Goal: Task Accomplishment & Management: Manage account settings

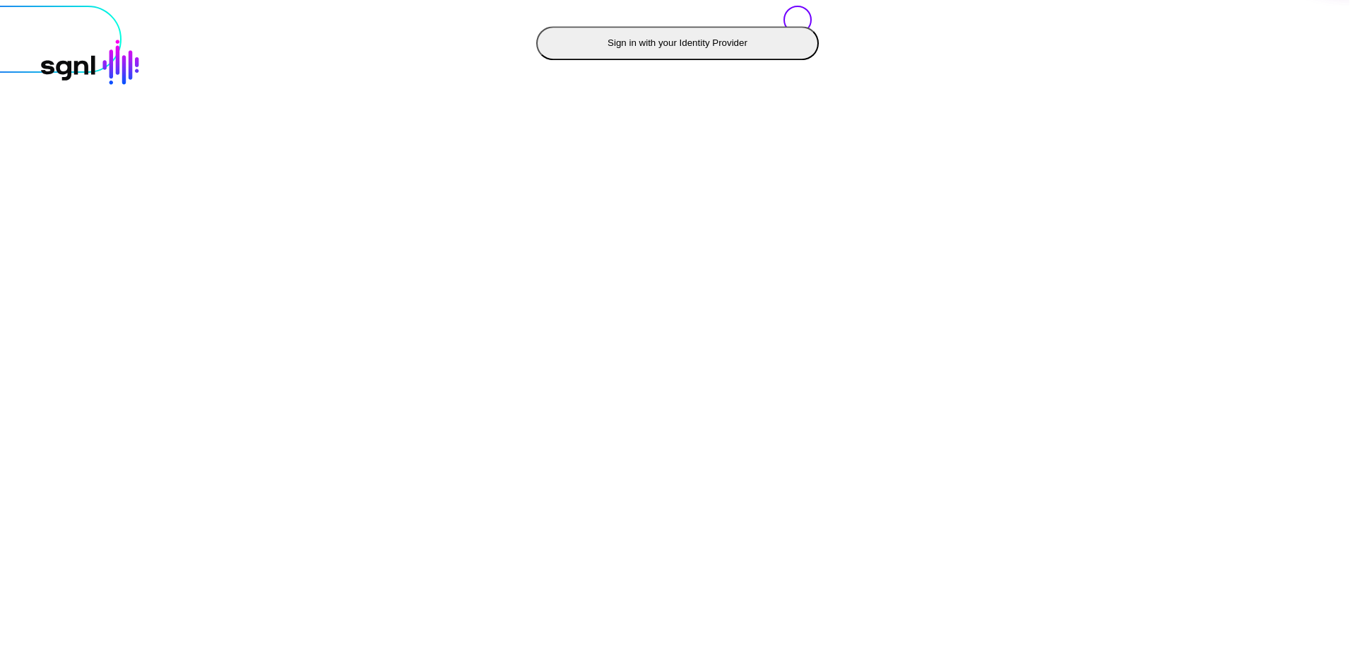
click at [536, 60] on button "Sign in with your Identity Provider" at bounding box center [677, 43] width 283 height 34
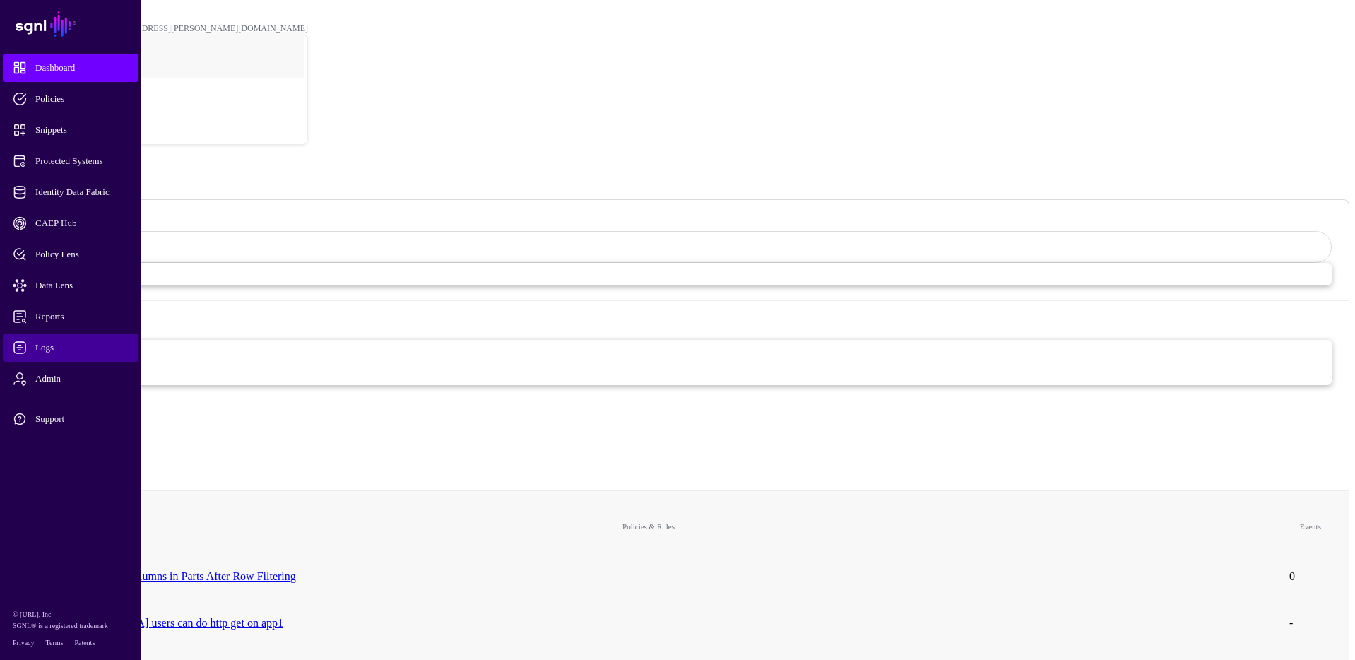
click at [49, 355] on link "Logs" at bounding box center [71, 347] width 136 height 28
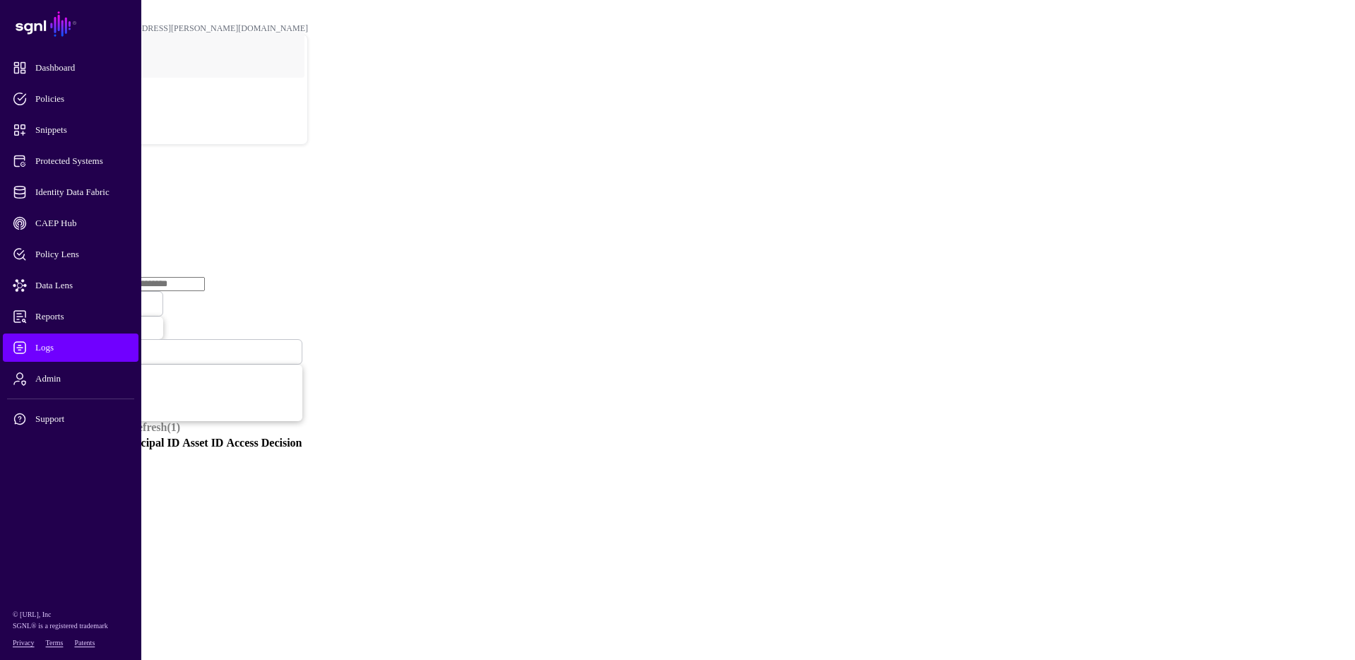
click at [113, 212] on link "Ingestion Service" at bounding box center [73, 218] width 79 height 12
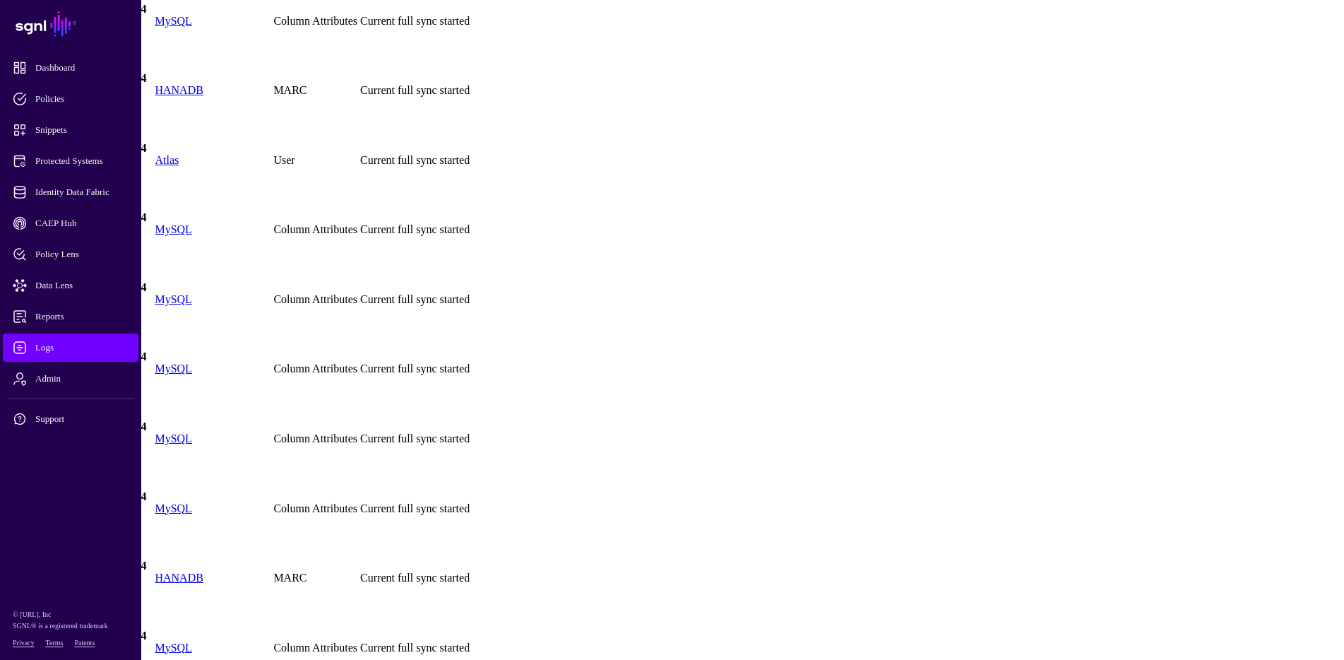
scroll to position [4380, 0]
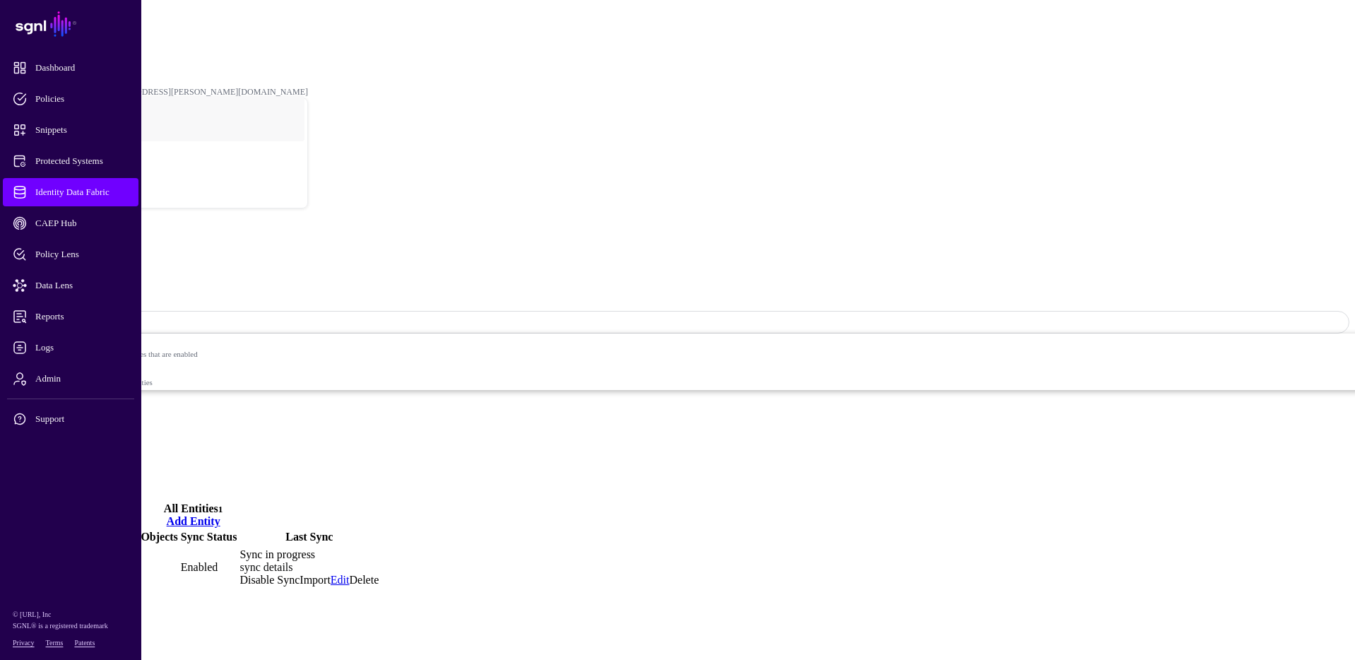
click at [292, 561] on link "sync details" at bounding box center [265, 567] width 53 height 12
click at [23, 659] on link at bounding box center [23, 668] width 0 height 0
click at [65, 347] on span "Logs" at bounding box center [82, 348] width 138 height 14
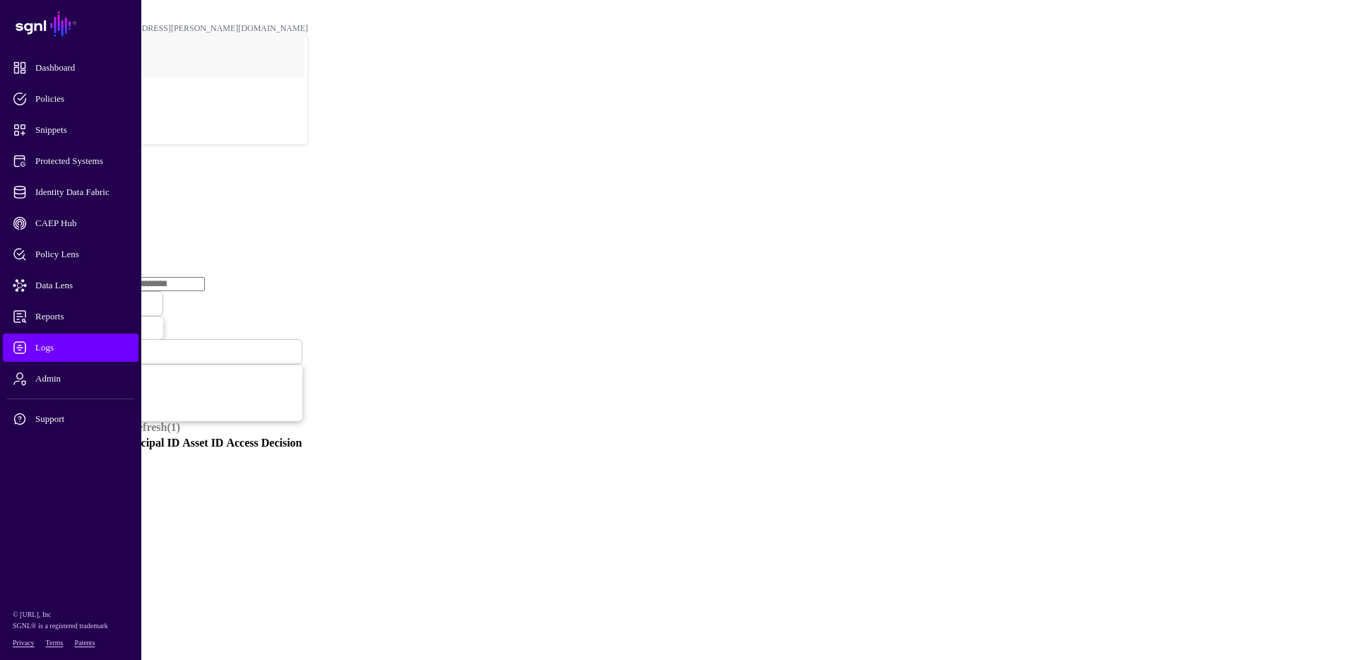
click at [49, 297] on span "Decision" at bounding box center [33, 303] width 32 height 12
click at [205, 277] on input "text" at bounding box center [155, 284] width 100 height 14
click at [113, 212] on link "Ingestion Service" at bounding box center [73, 218] width 79 height 12
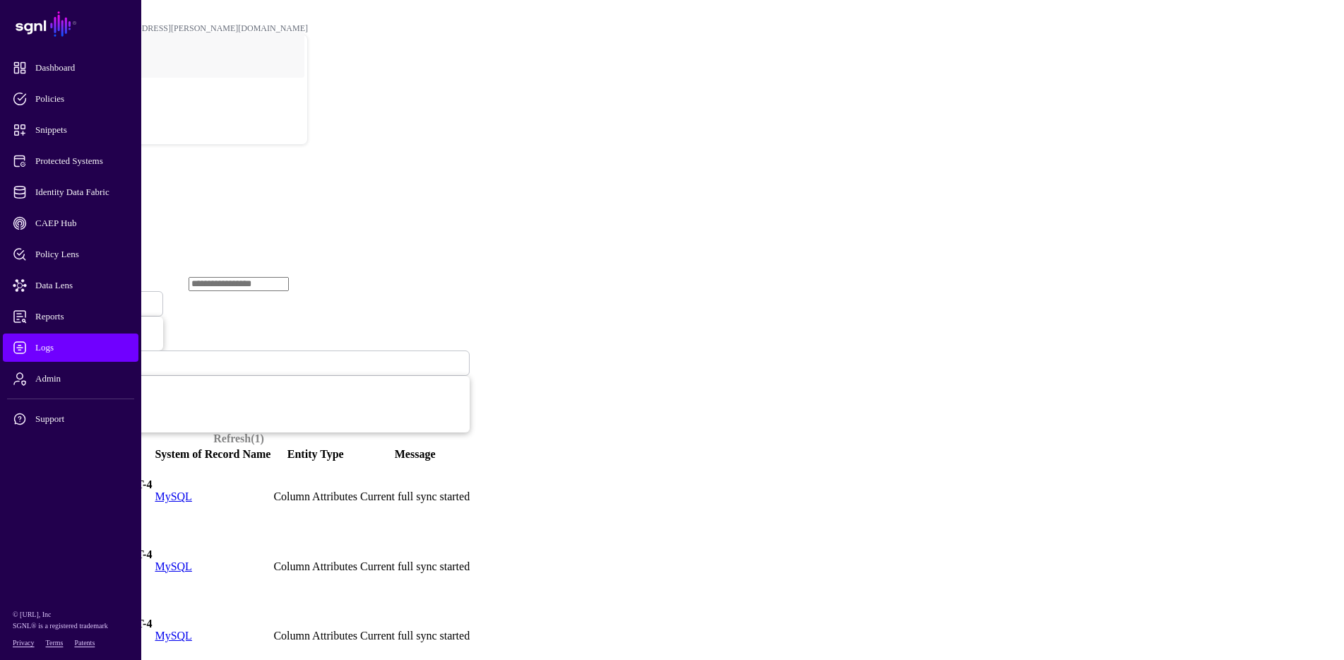
click at [259, 277] on input "text" at bounding box center [239, 284] width 100 height 14
click at [196, 277] on input "**" at bounding box center [239, 284] width 100 height 14
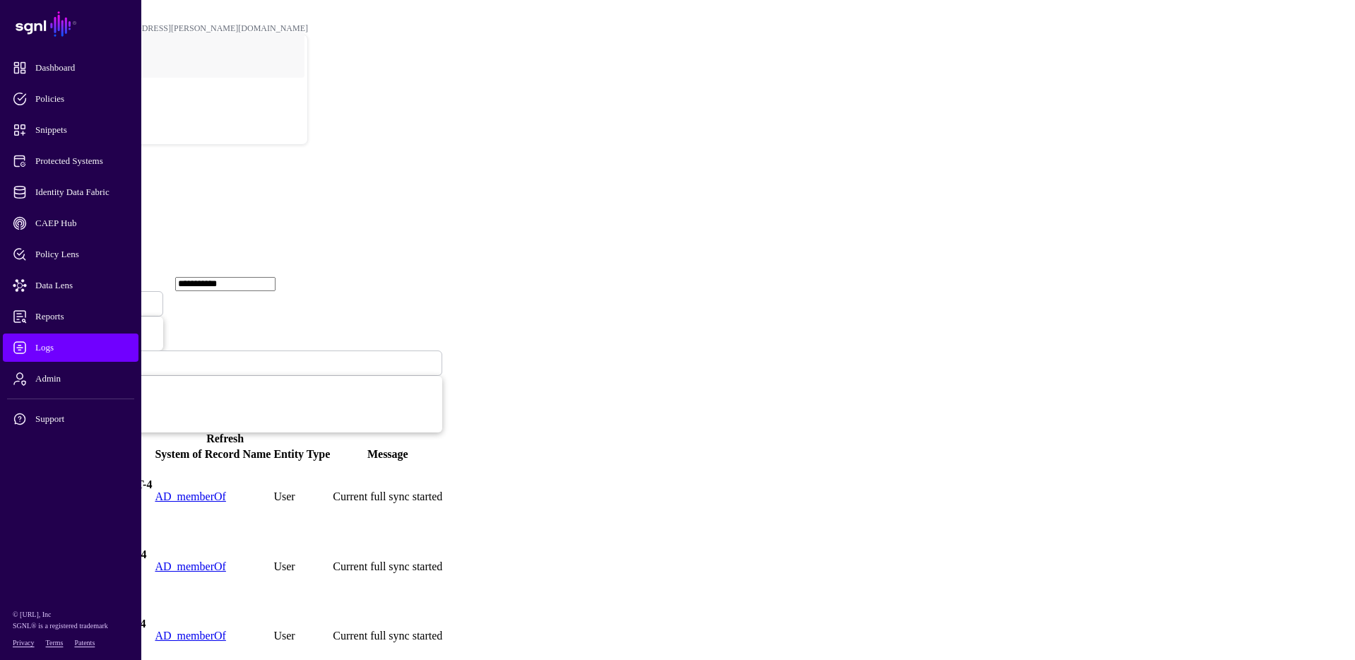
type input "**********"
click at [336, 475] on main "**********" at bounding box center [678, 338] width 1344 height 665
click at [78, 357] on span at bounding box center [78, 363] width 0 height 12
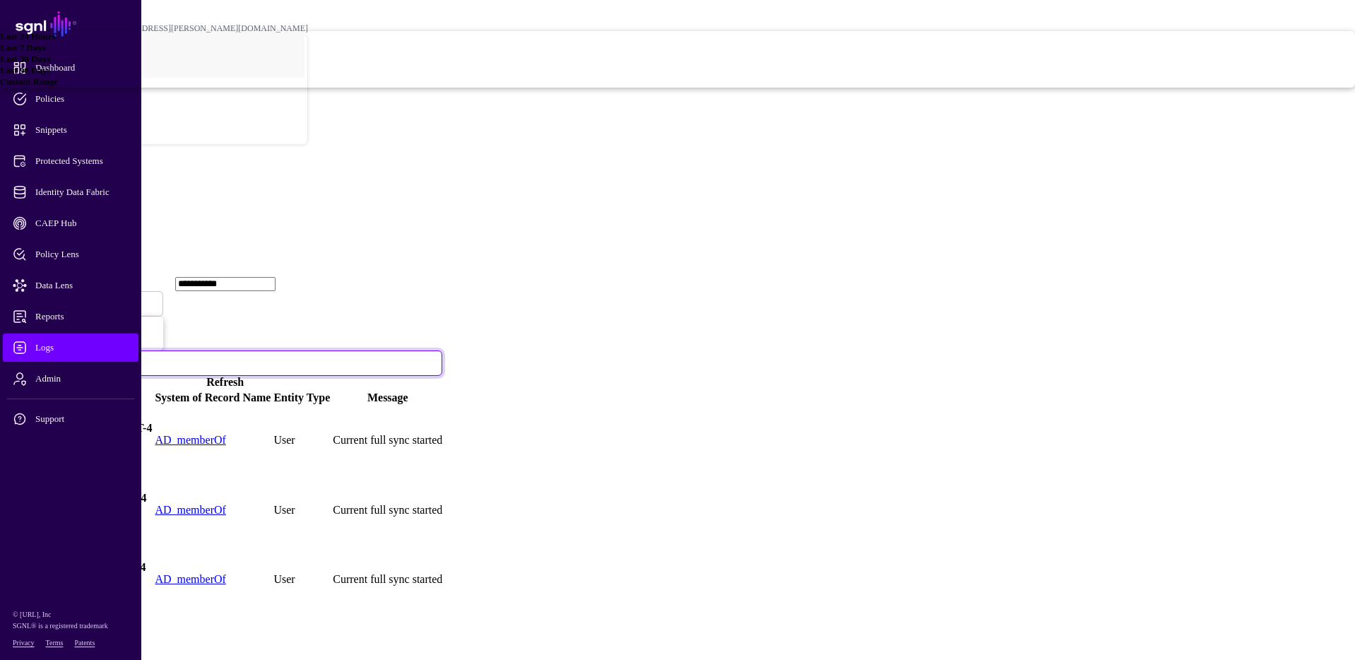
click at [46, 53] on span "Last 7 Days" at bounding box center [23, 47] width 46 height 11
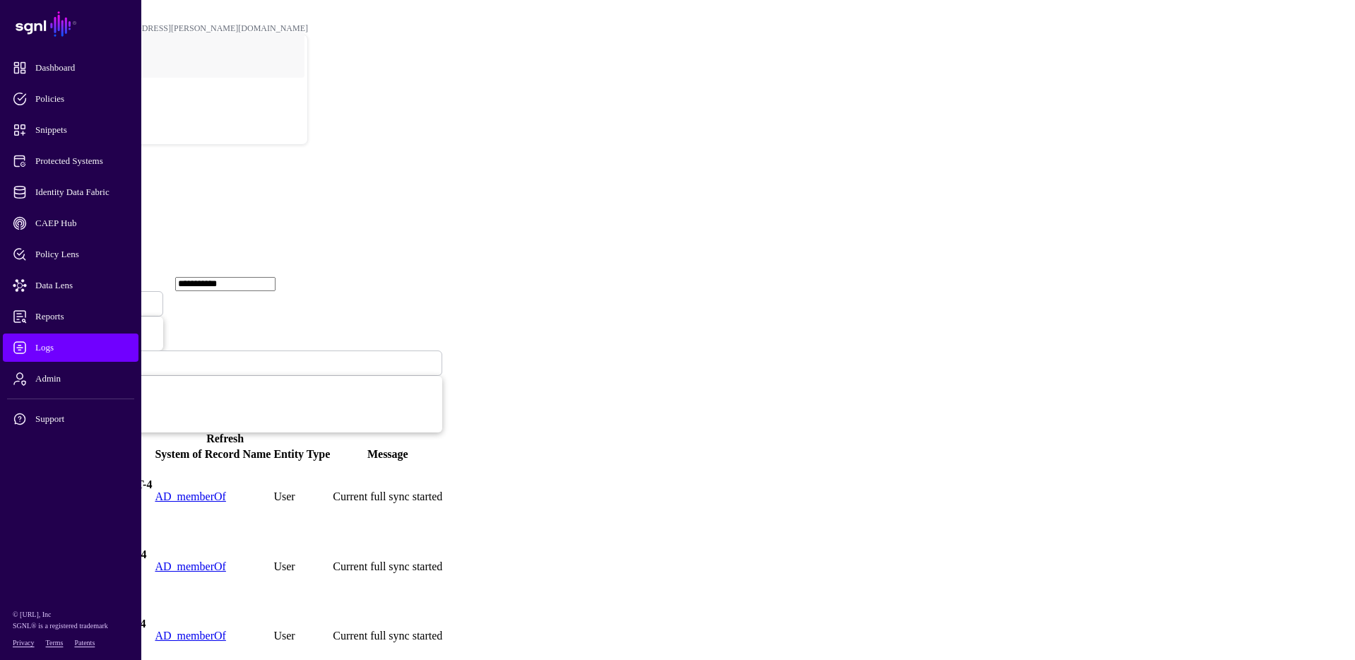
click at [244, 432] on link "Refresh" at bounding box center [224, 438] width 37 height 12
click at [88, 297] on span at bounding box center [88, 303] width 0 height 12
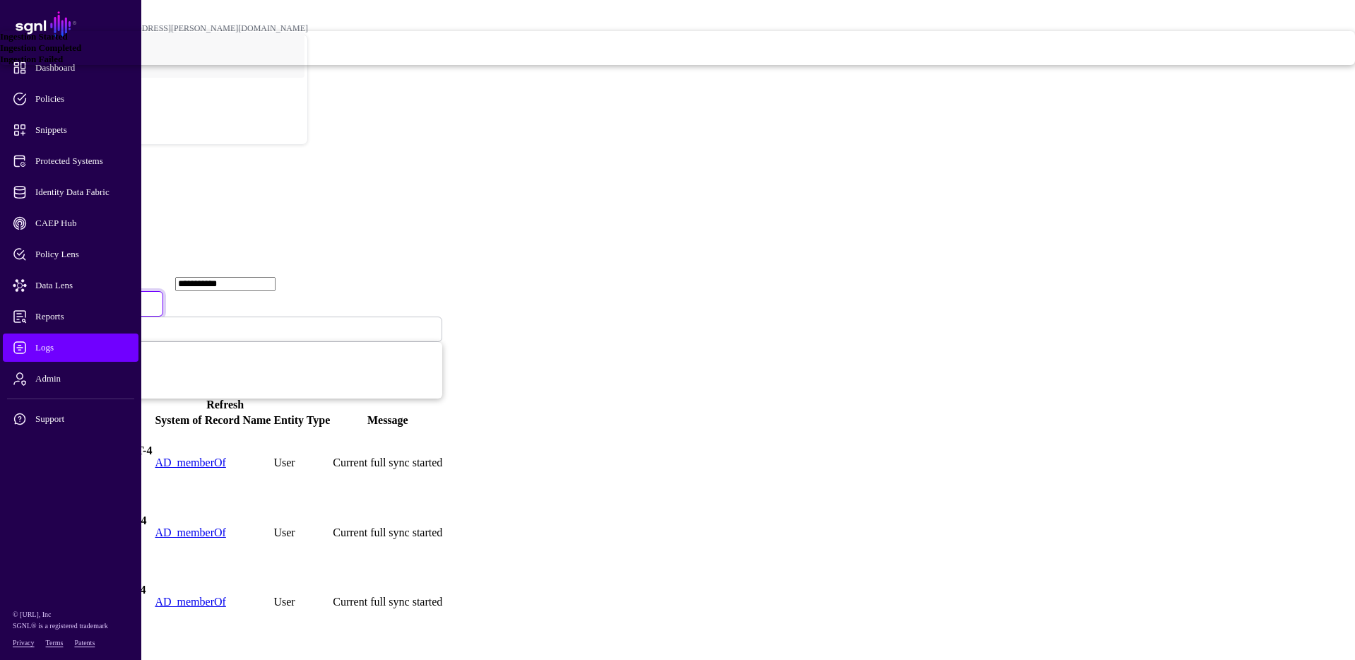
click at [63, 64] on span "Ingestion Failed" at bounding box center [31, 59] width 63 height 11
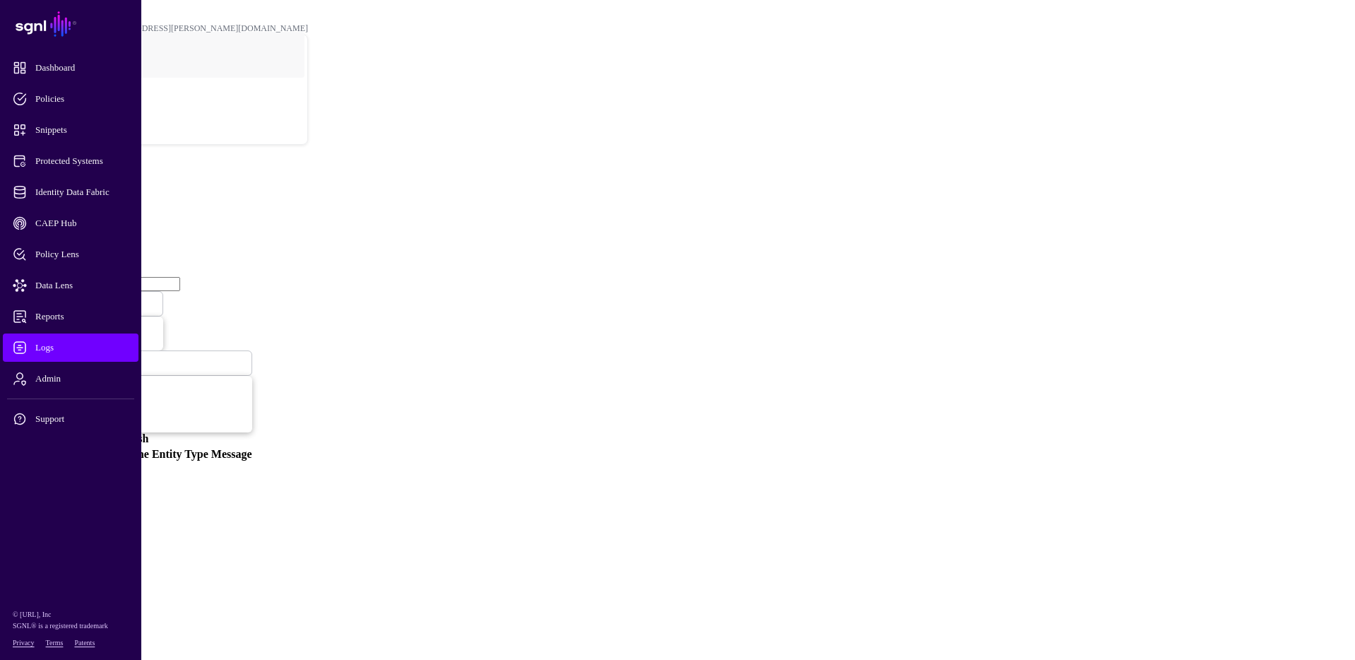
click at [85, 297] on span at bounding box center [85, 303] width 0 height 12
click at [81, 53] on span "Ingestion Completed" at bounding box center [40, 47] width 81 height 11
click at [102, 297] on span at bounding box center [102, 303] width 0 height 12
click at [68, 42] on span "Ingestion Started" at bounding box center [34, 36] width 68 height 11
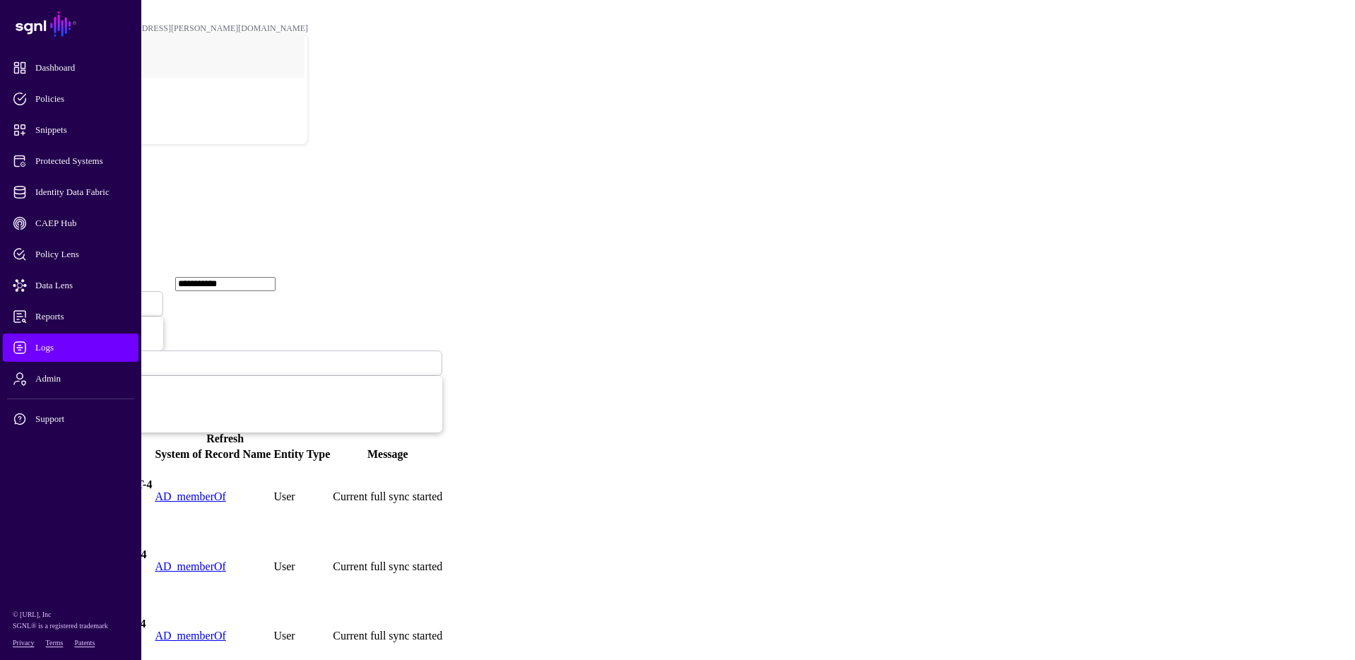
click at [88, 297] on span at bounding box center [88, 303] width 0 height 12
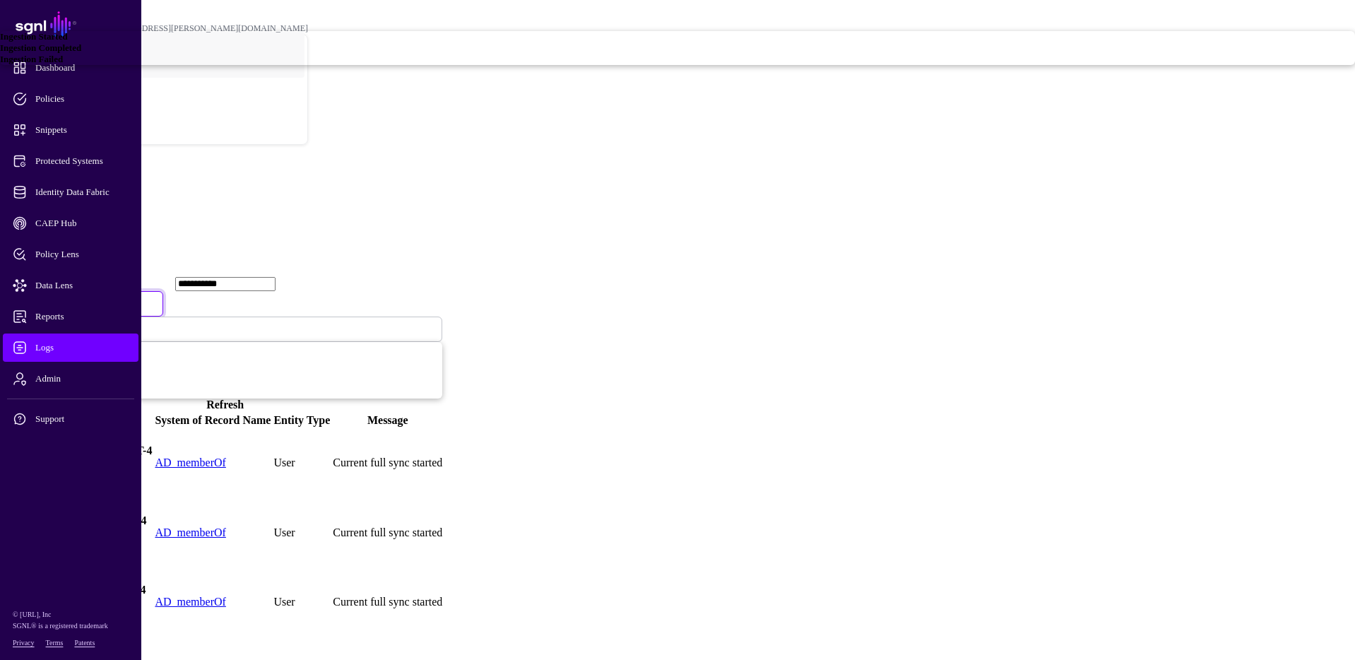
click at [88, 297] on span at bounding box center [88, 303] width 0 height 12
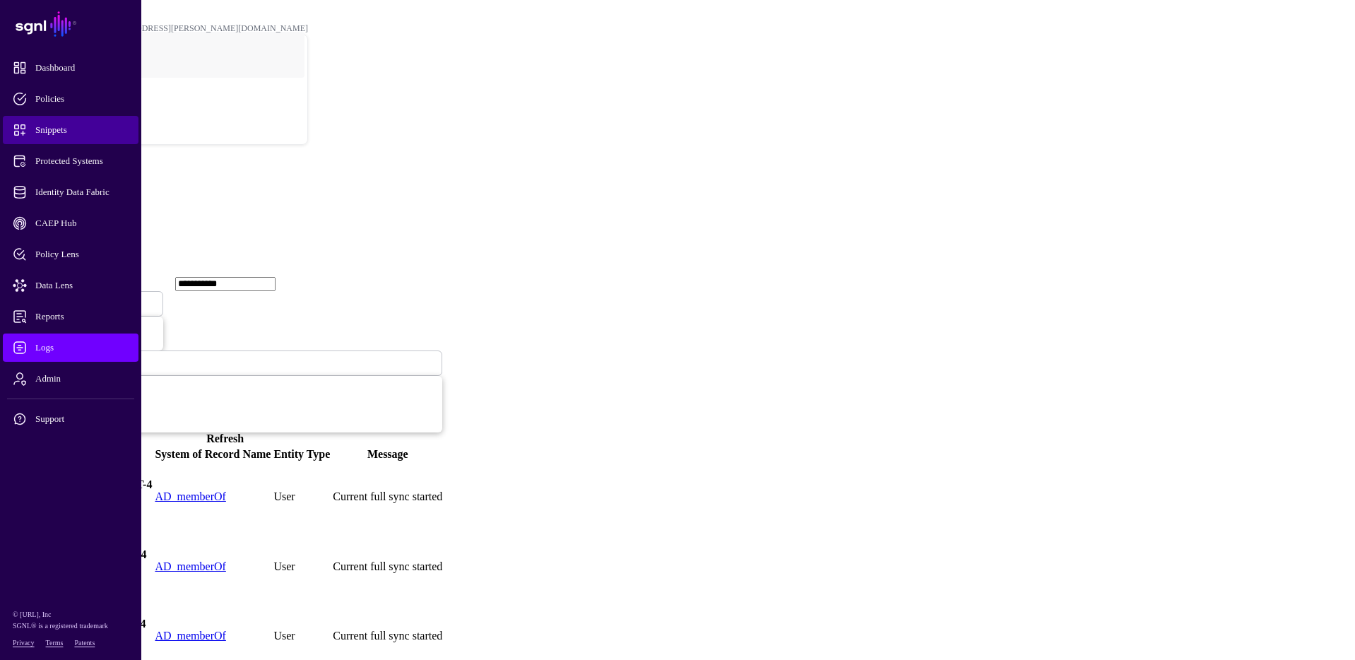
drag, startPoint x: 254, startPoint y: 147, endPoint x: 100, endPoint y: 123, distance: 155.2
click at [100, 123] on main "**********" at bounding box center [678, 338] width 1344 height 665
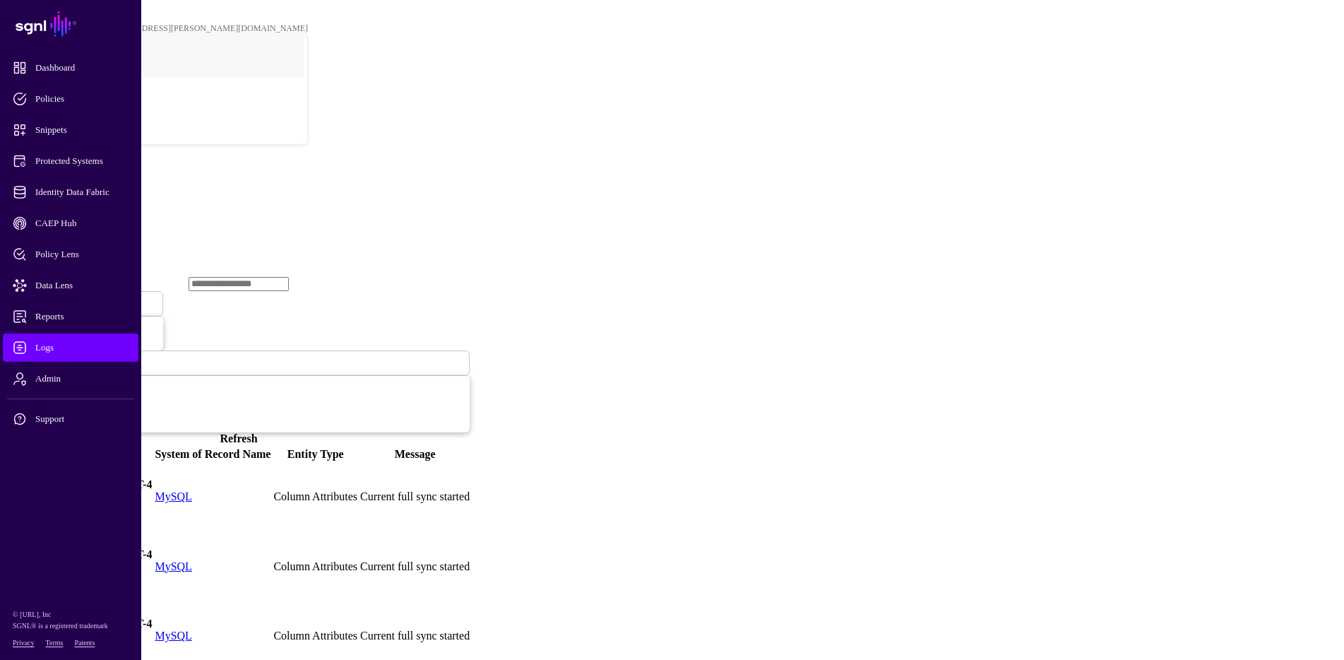
click at [251, 277] on input "text" at bounding box center [239, 284] width 100 height 14
type input "*****"
click at [79, 297] on span "Ingestion Started" at bounding box center [48, 303] width 62 height 12
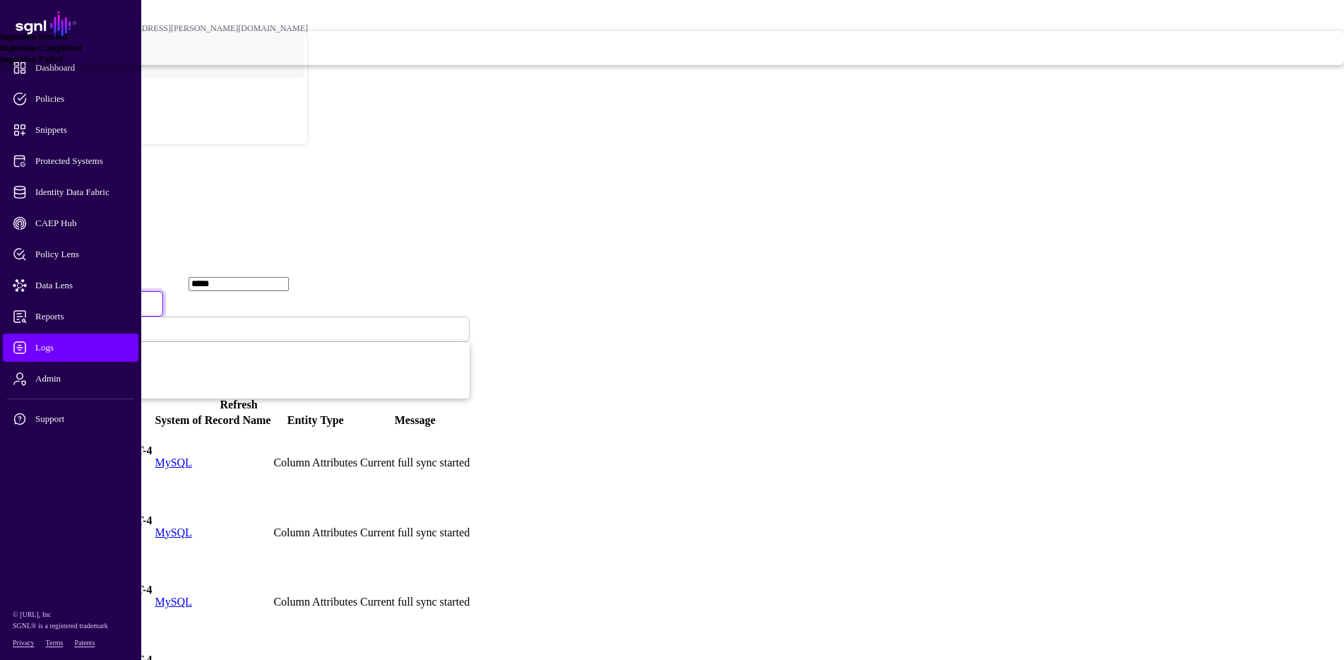
click at [486, 54] on div "Ingestion Completed" at bounding box center [672, 47] width 1344 height 11
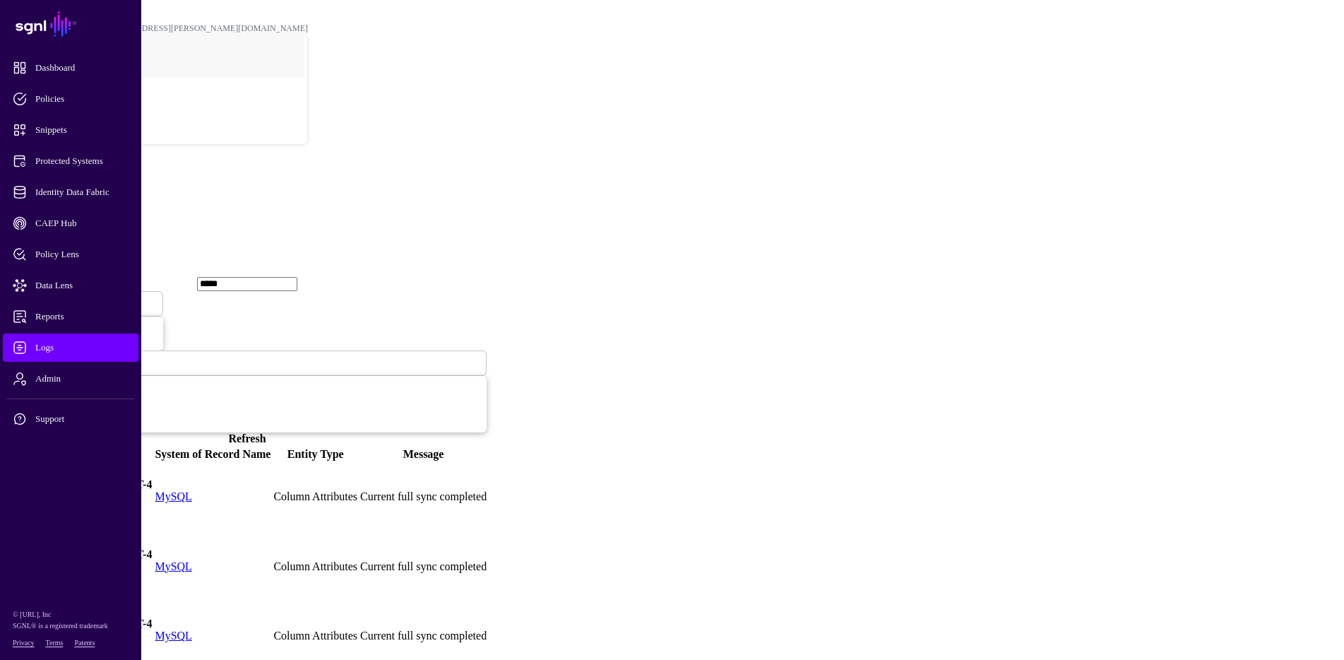
click at [102, 297] on span at bounding box center [102, 303] width 0 height 12
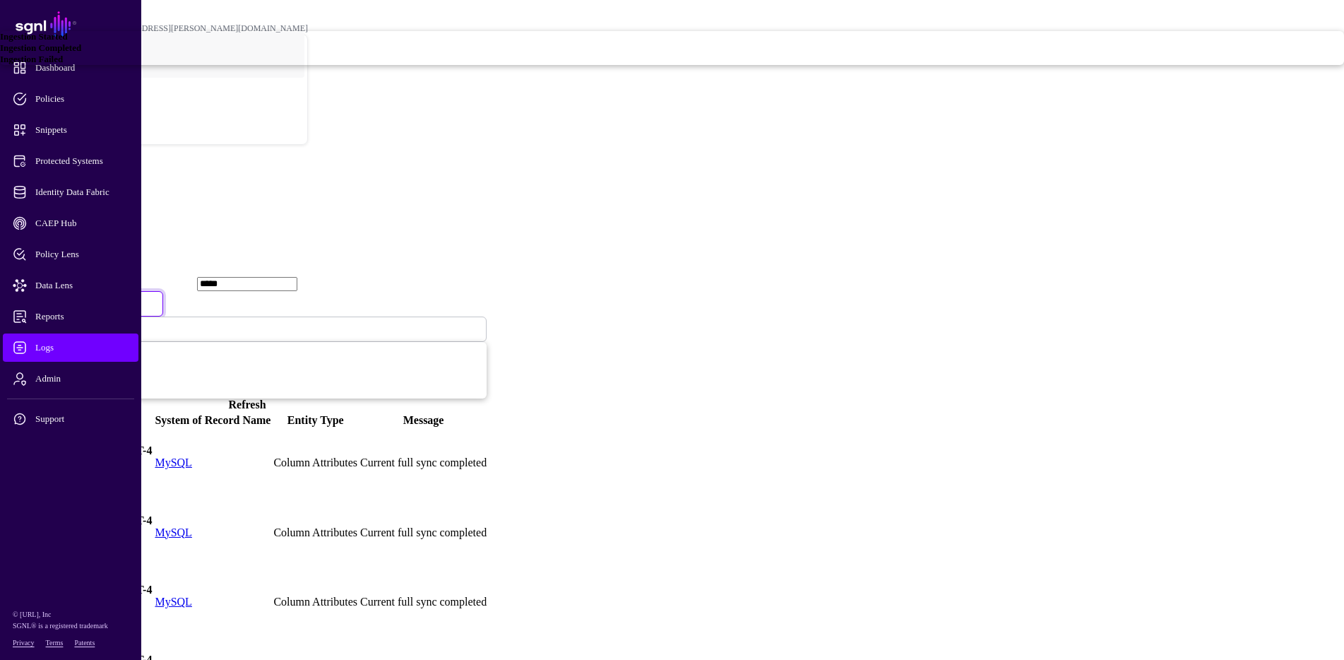
click at [63, 64] on span "Ingestion Failed" at bounding box center [31, 59] width 63 height 11
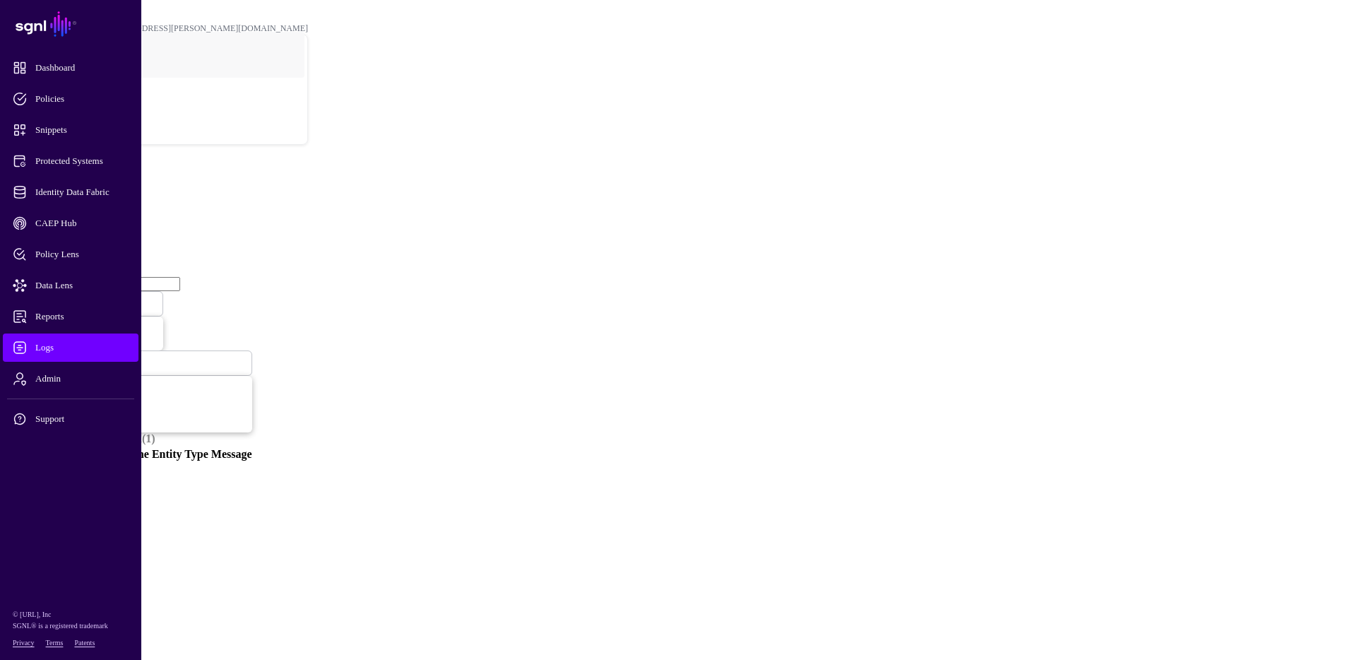
drag, startPoint x: 302, startPoint y: 154, endPoint x: 131, endPoint y: 146, distance: 171.8
click at [131, 146] on main "SGNL Dashboard Policies Snippets Protected Systems Identity Data Fabric CAEP Hu…" at bounding box center [678, 242] width 1344 height 473
click at [180, 277] on input "*****" at bounding box center [130, 284] width 100 height 14
drag, startPoint x: 227, startPoint y: 154, endPoint x: 170, endPoint y: 150, distance: 57.4
click at [170, 277] on input "*****" at bounding box center [130, 284] width 100 height 14
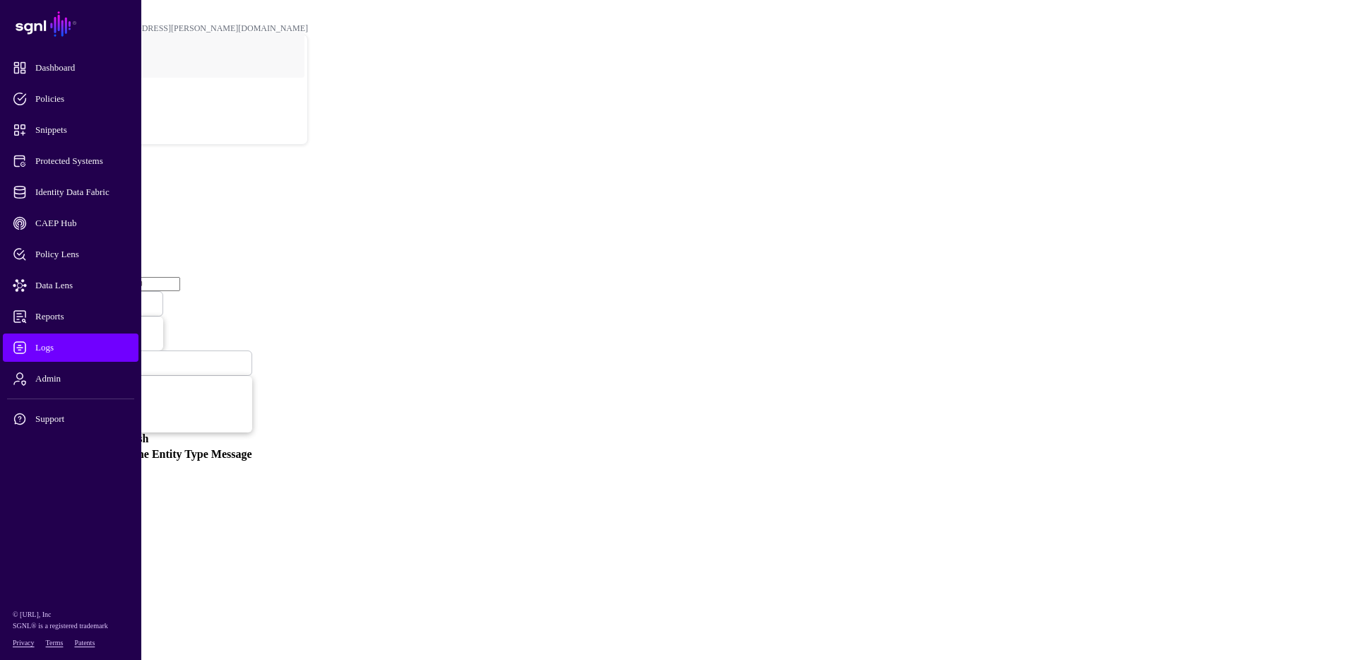
click at [76, 297] on span "Ingestion Failed" at bounding box center [46, 303] width 59 height 12
click at [68, 42] on span "Ingestion Started" at bounding box center [34, 36] width 68 height 11
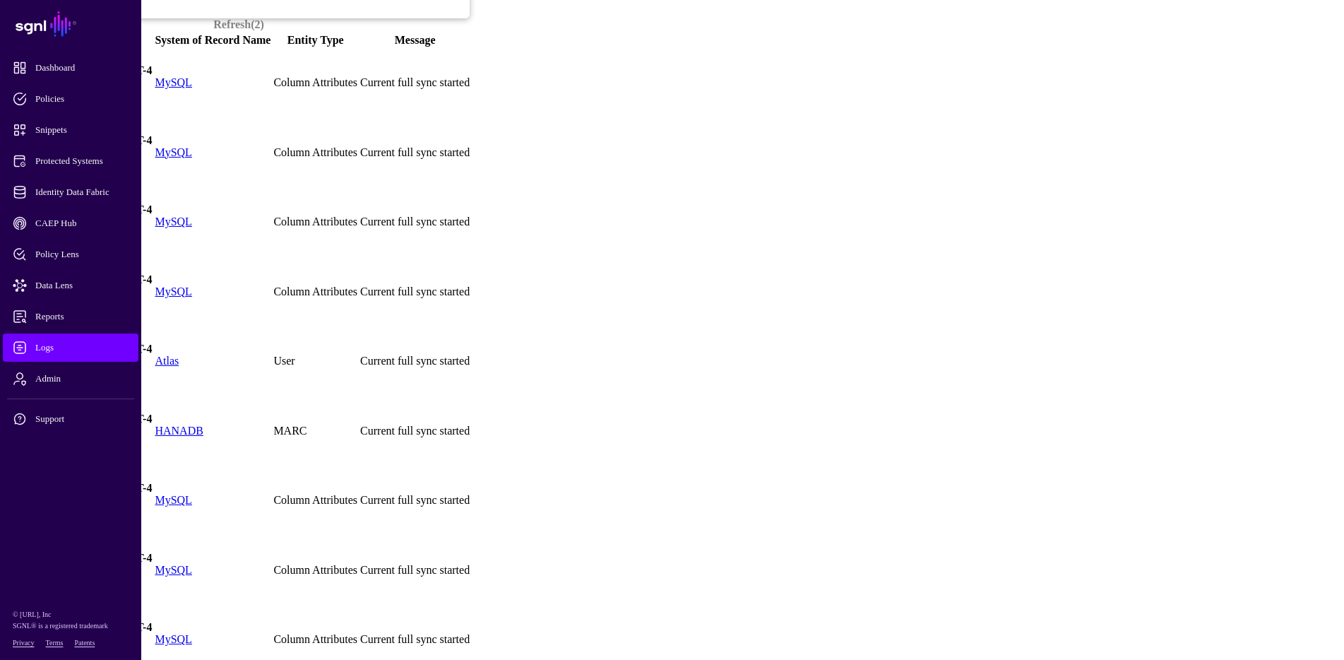
scroll to position [424, 0]
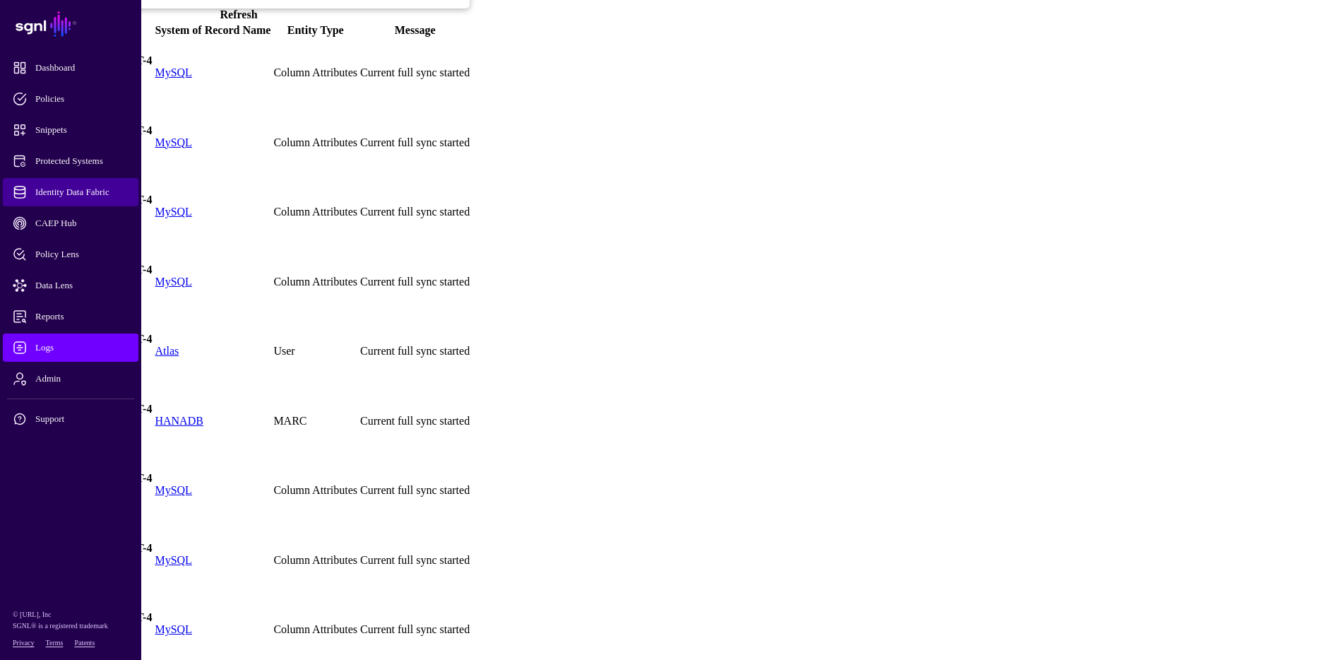
click at [60, 196] on span "Identity Data Fabric" at bounding box center [82, 192] width 138 height 14
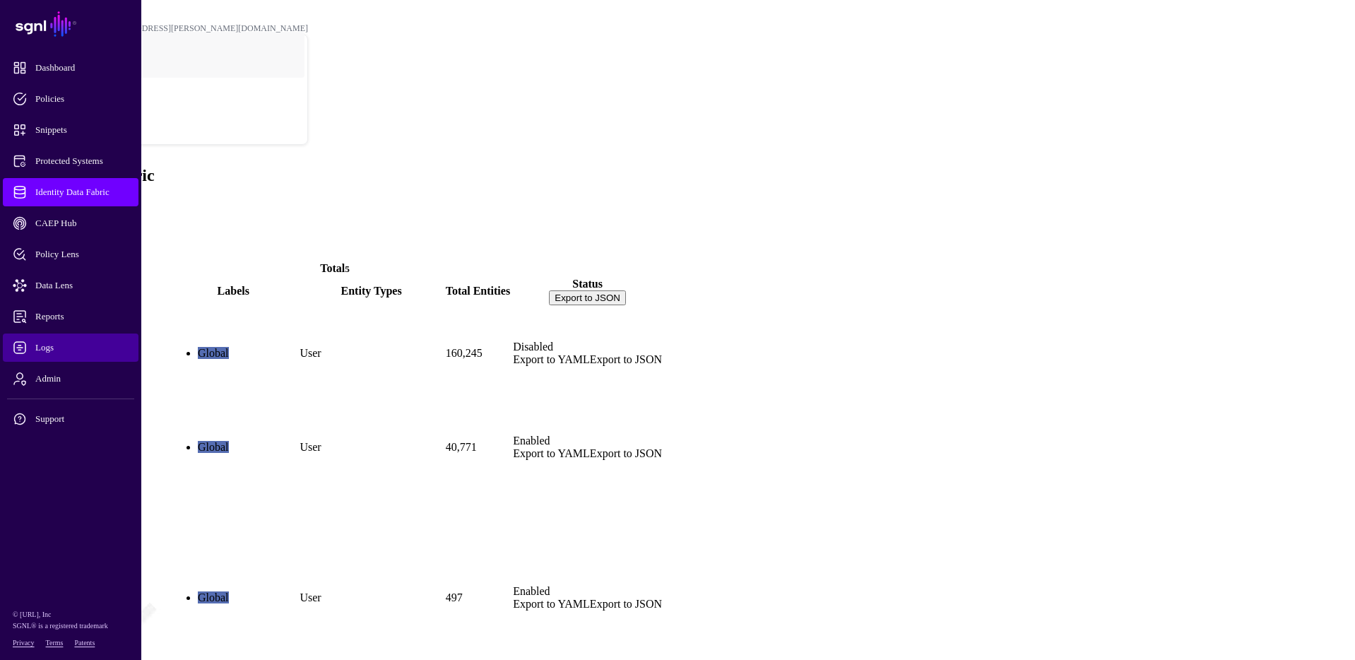
click at [43, 345] on span "Logs" at bounding box center [82, 348] width 138 height 14
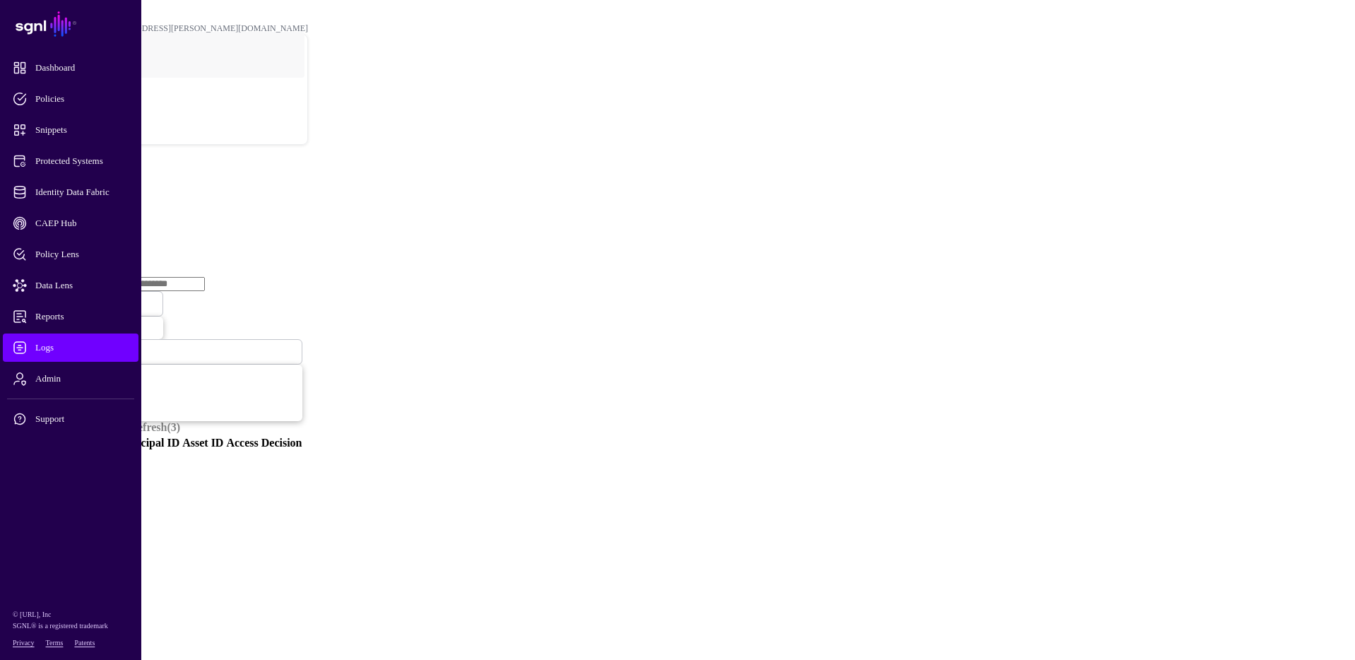
click at [205, 277] on input "text" at bounding box center [155, 284] width 100 height 14
click at [113, 212] on link "Ingestion Service" at bounding box center [73, 218] width 79 height 12
click at [180, 277] on input "text" at bounding box center [130, 284] width 100 height 14
type input "*"
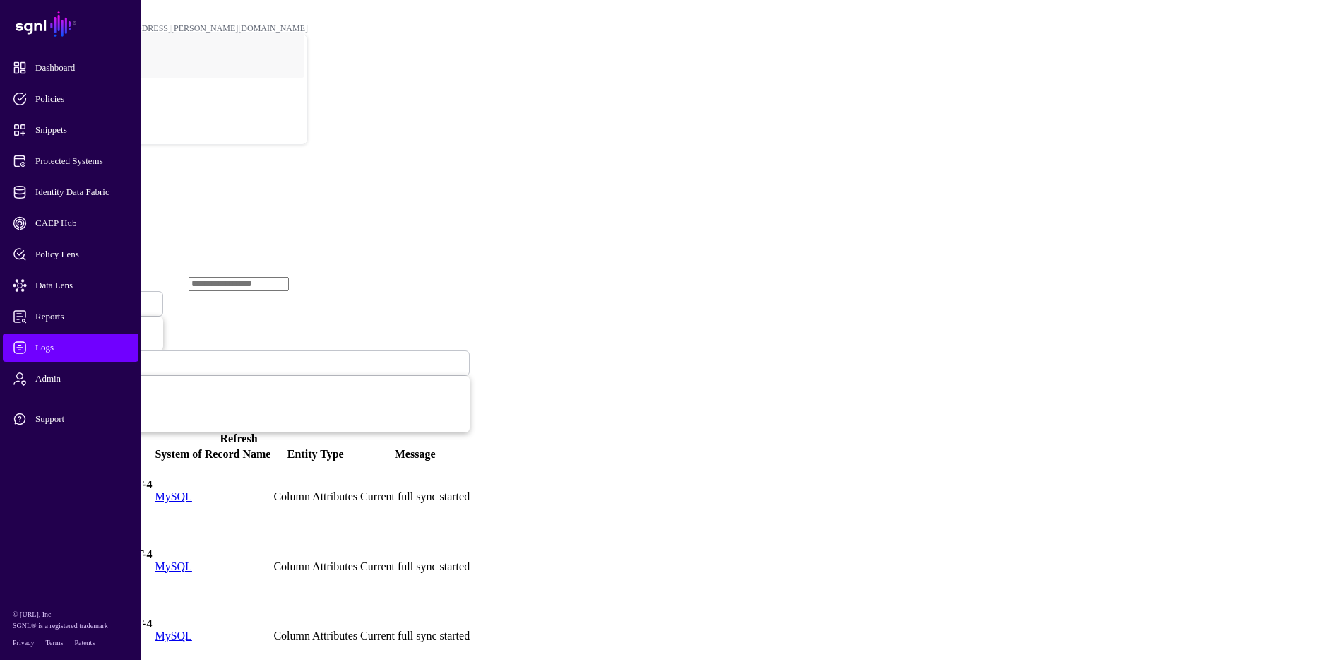
click at [289, 277] on input "text" at bounding box center [239, 284] width 100 height 14
type input "****"
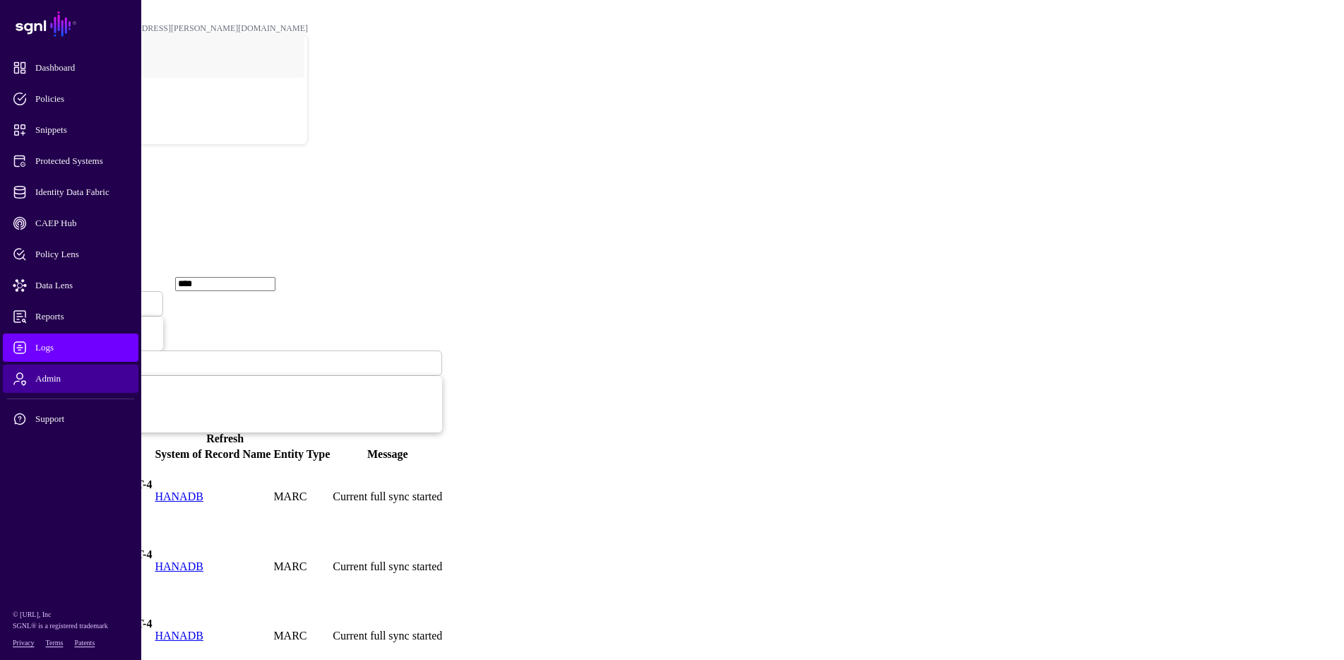
click at [45, 381] on span "Admin" at bounding box center [82, 379] width 138 height 14
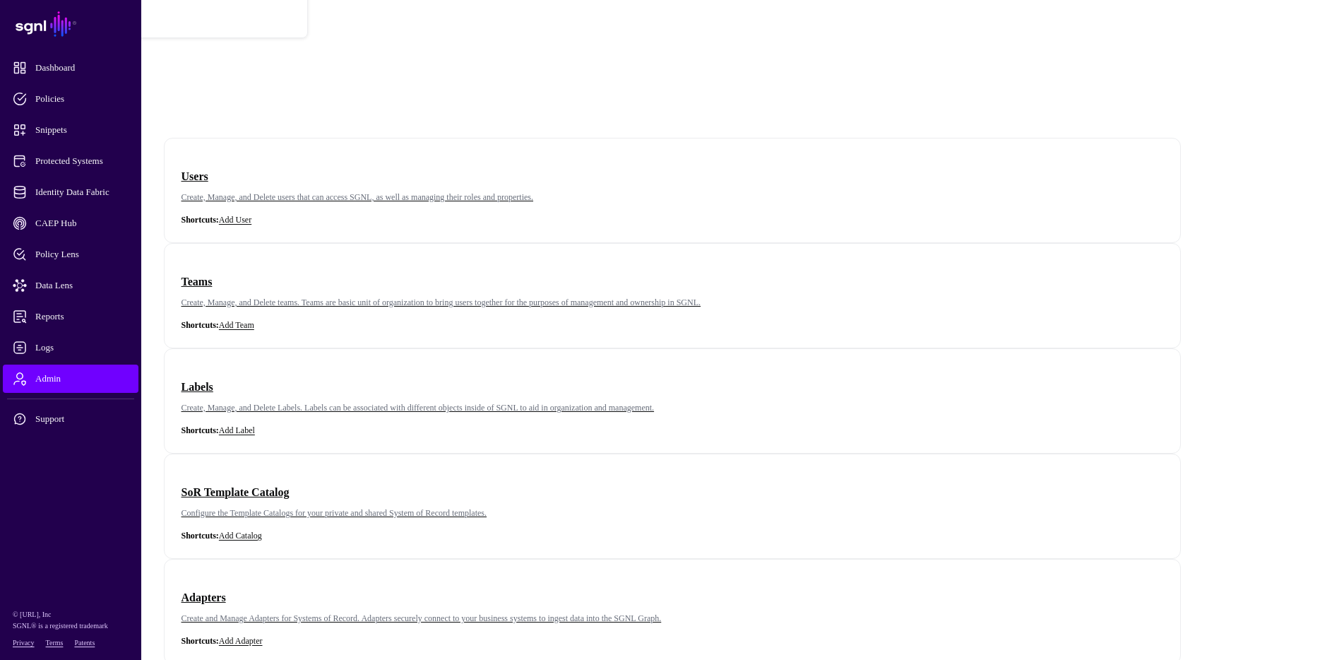
scroll to position [195, 0]
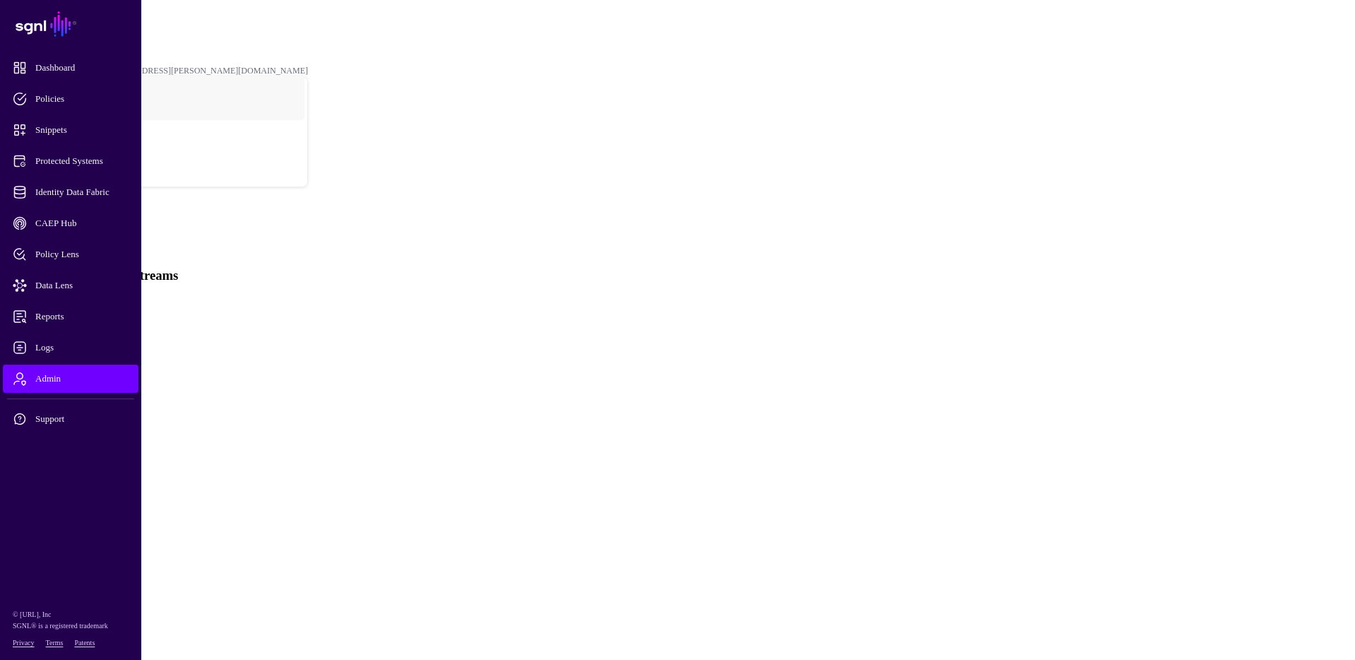
click at [25, 344] on link "Edit" at bounding box center [15, 350] width 19 height 12
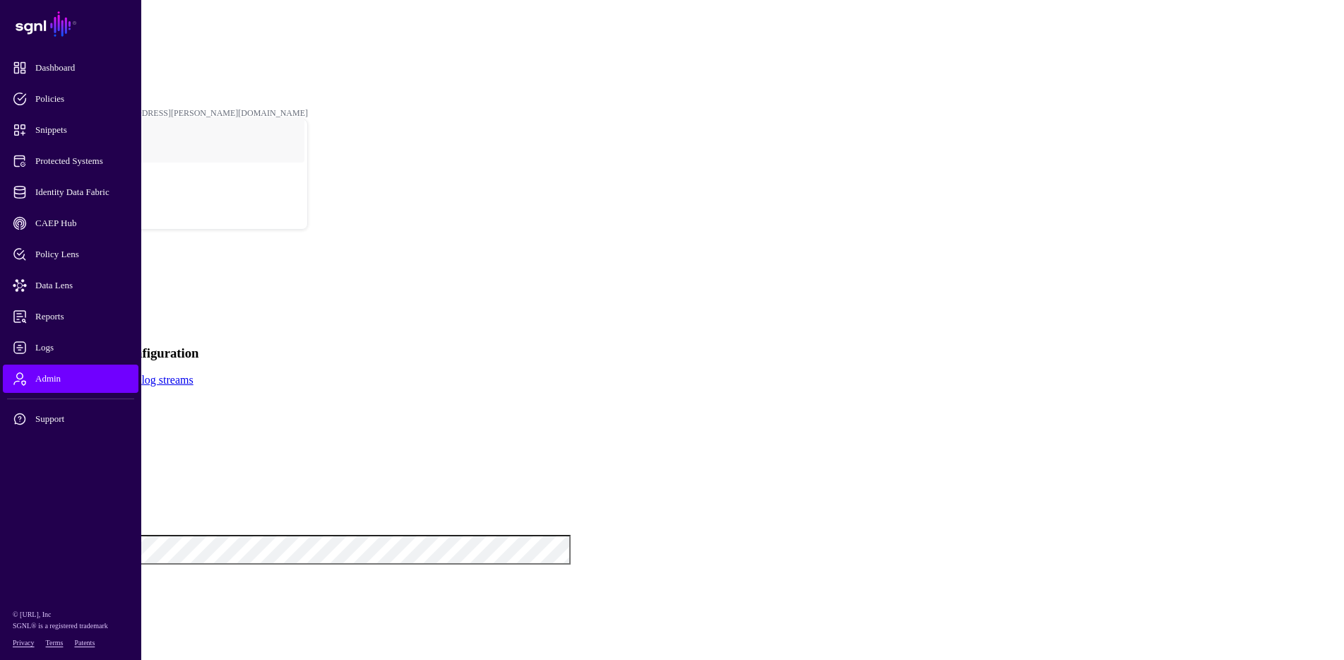
click at [47, 579] on button "Cancel" at bounding box center [26, 571] width 41 height 15
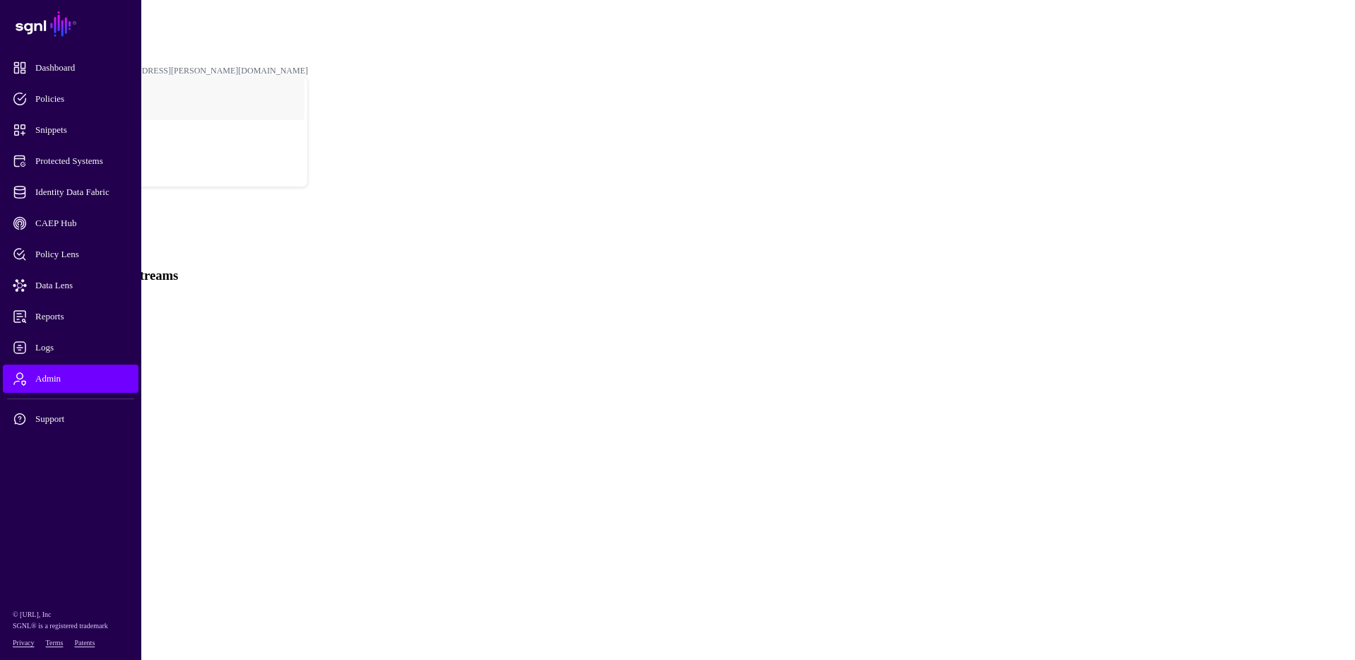
click at [25, 344] on link "Edit" at bounding box center [15, 350] width 19 height 12
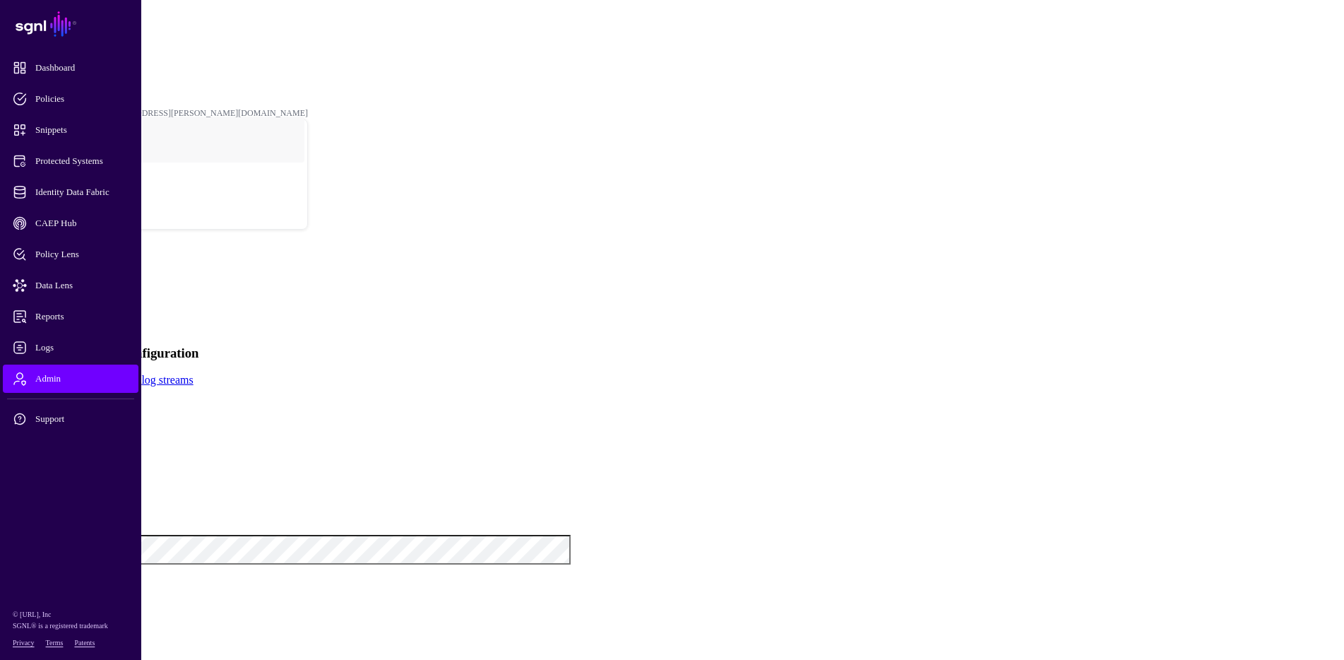
click at [47, 579] on button "Cancel" at bounding box center [26, 571] width 41 height 15
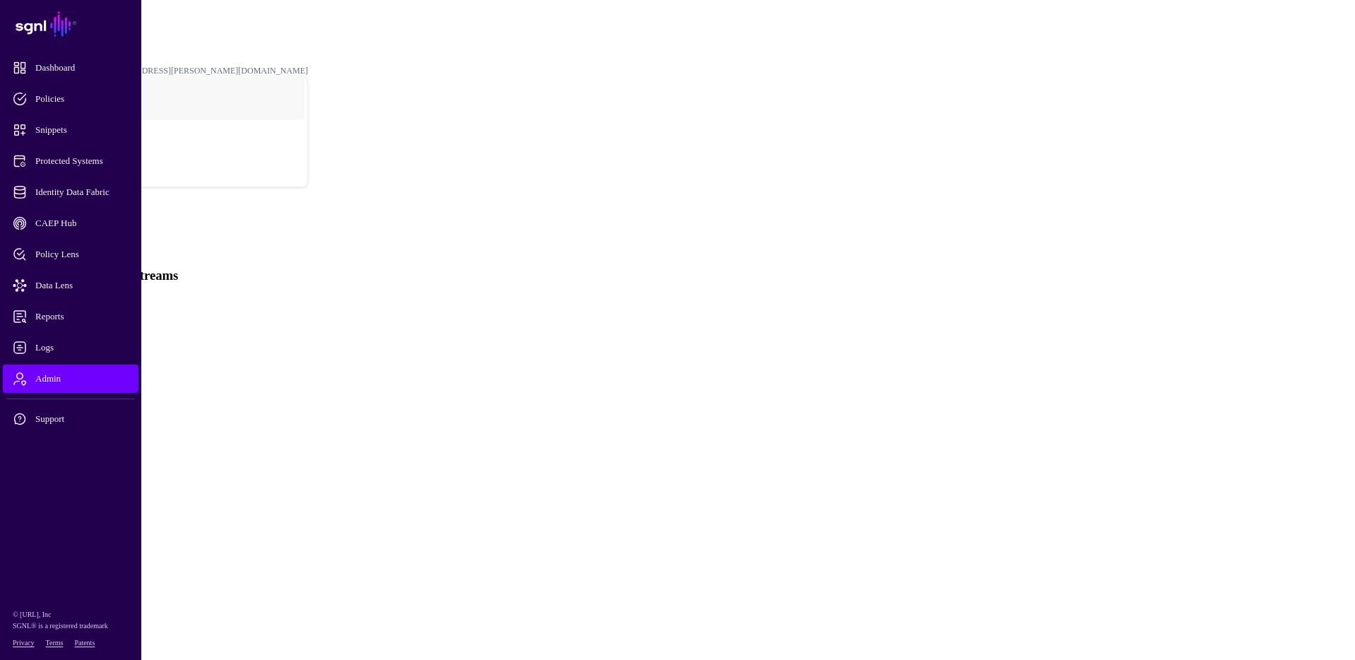
click at [336, 385] on main "SGNL Dashboard Policies Snippets Protected Systems Identity Data Fabric CAEP Hu…" at bounding box center [678, 195] width 1344 height 379
click at [52, 34] on link "Admin" at bounding box center [39, 39] width 23 height 10
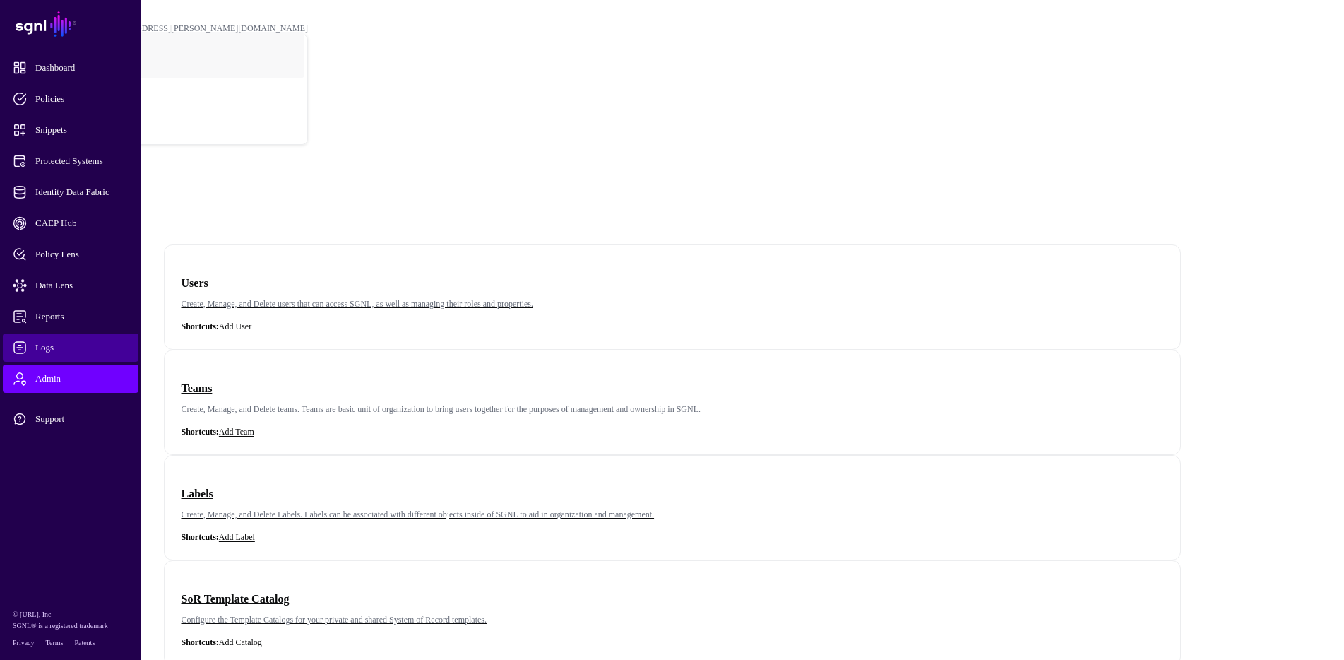
click at [54, 346] on span "Logs" at bounding box center [82, 348] width 138 height 14
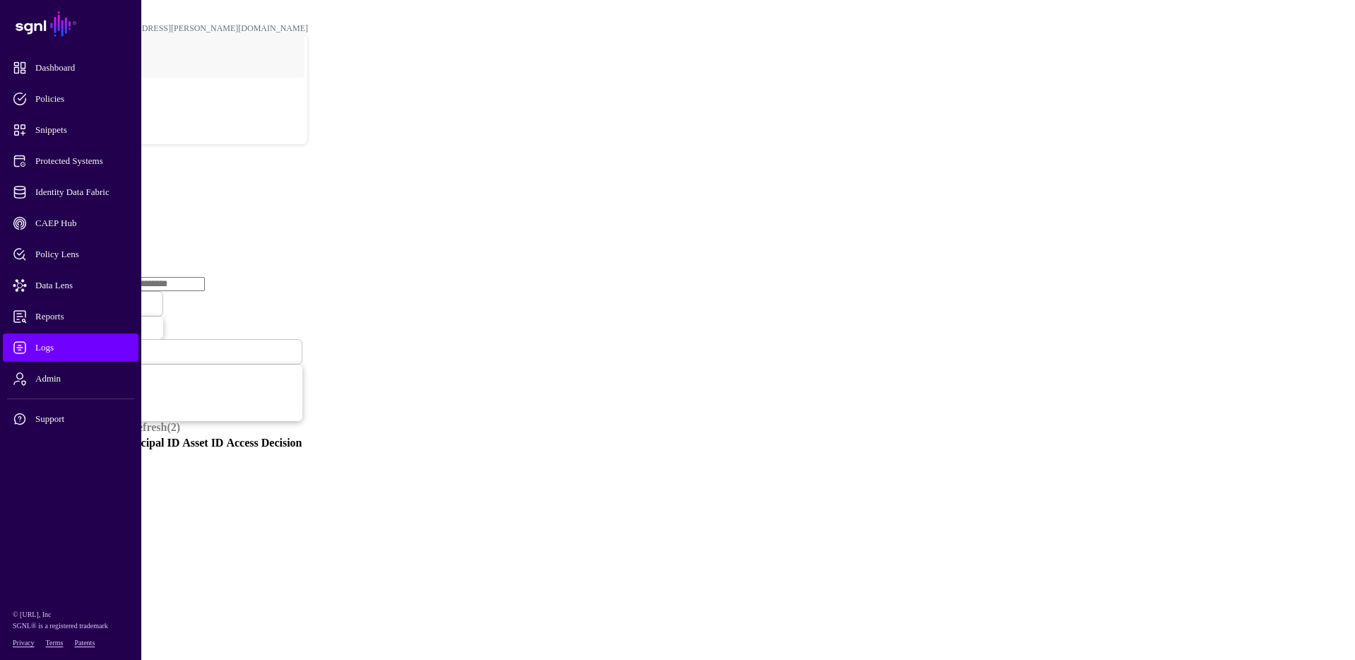
click at [113, 212] on link "Ingestion Service" at bounding box center [73, 218] width 79 height 12
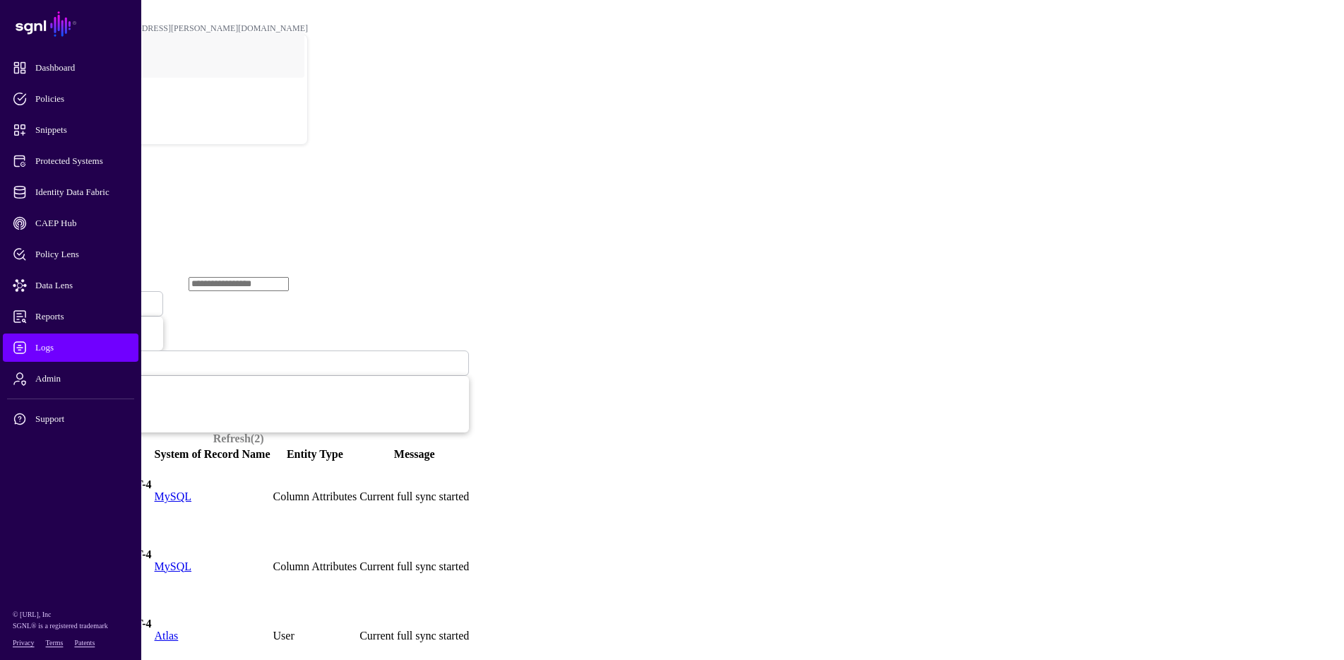
click at [278, 277] on input "text" at bounding box center [239, 284] width 100 height 14
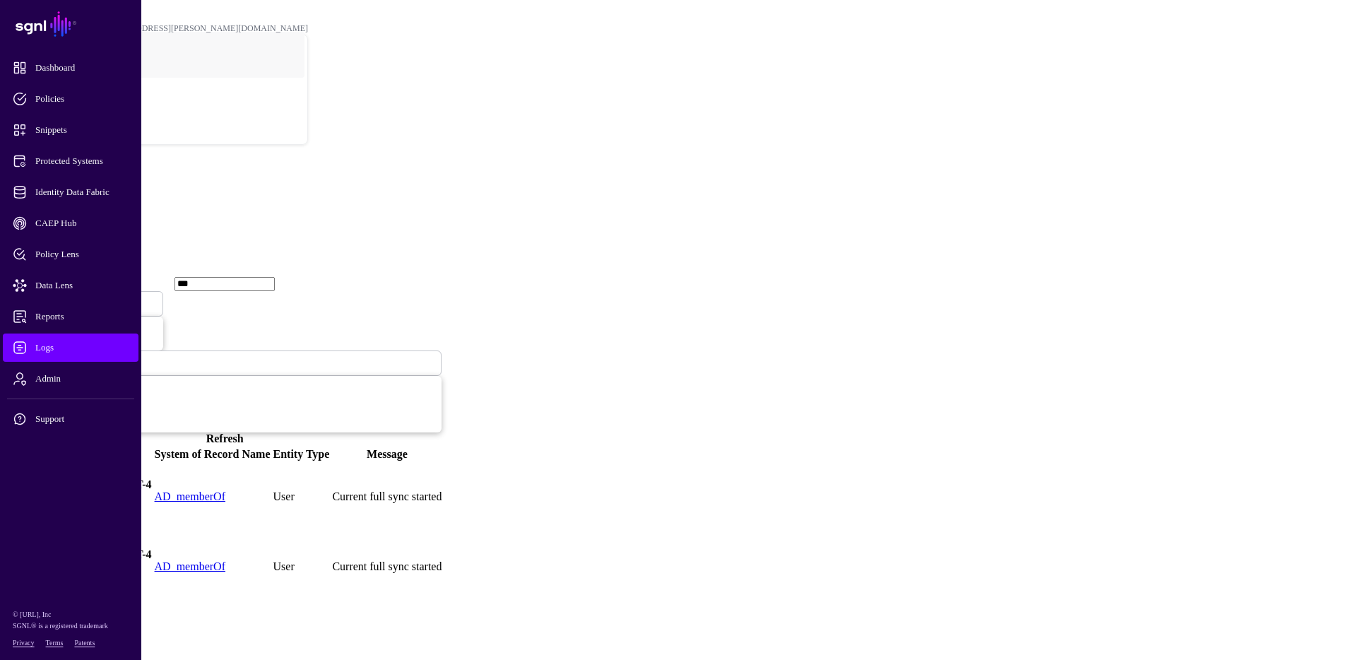
type input "***"
click at [78, 357] on span at bounding box center [78, 363] width 0 height 12
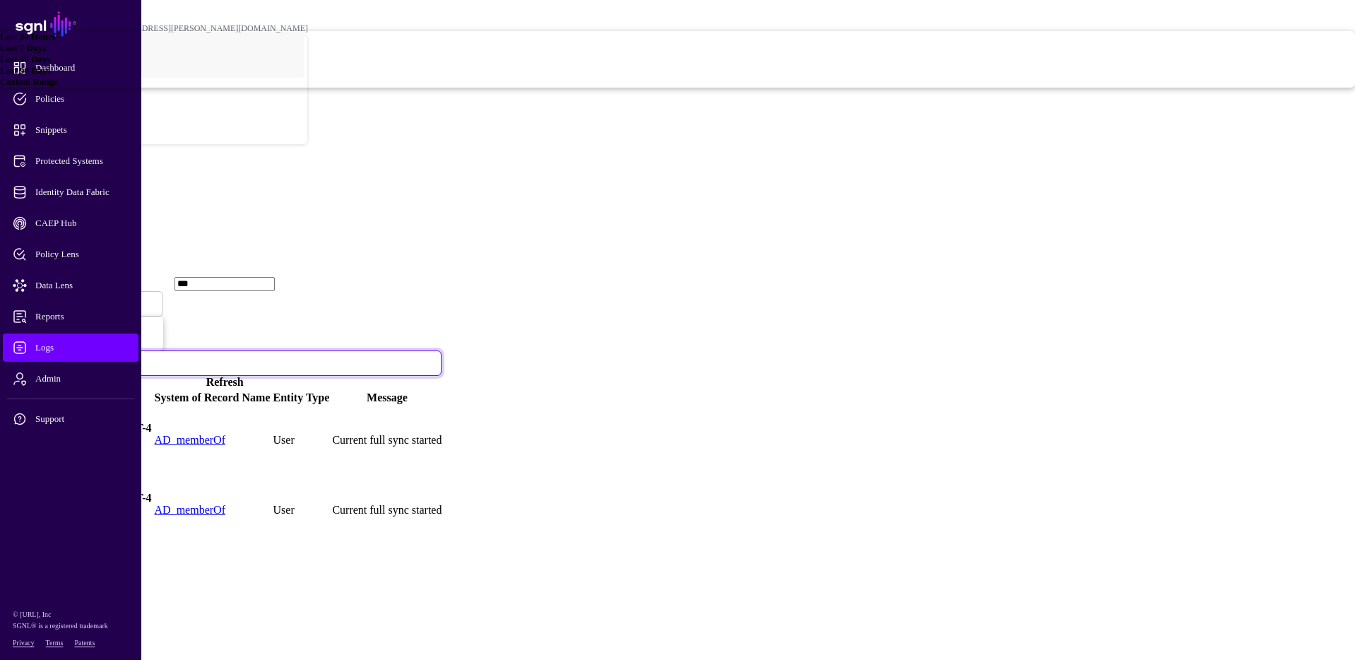
click at [442, 276] on div "*** Ingestion Started Ingestion Started Ingestion Completed Ingestion Failed La…" at bounding box center [225, 332] width 434 height 112
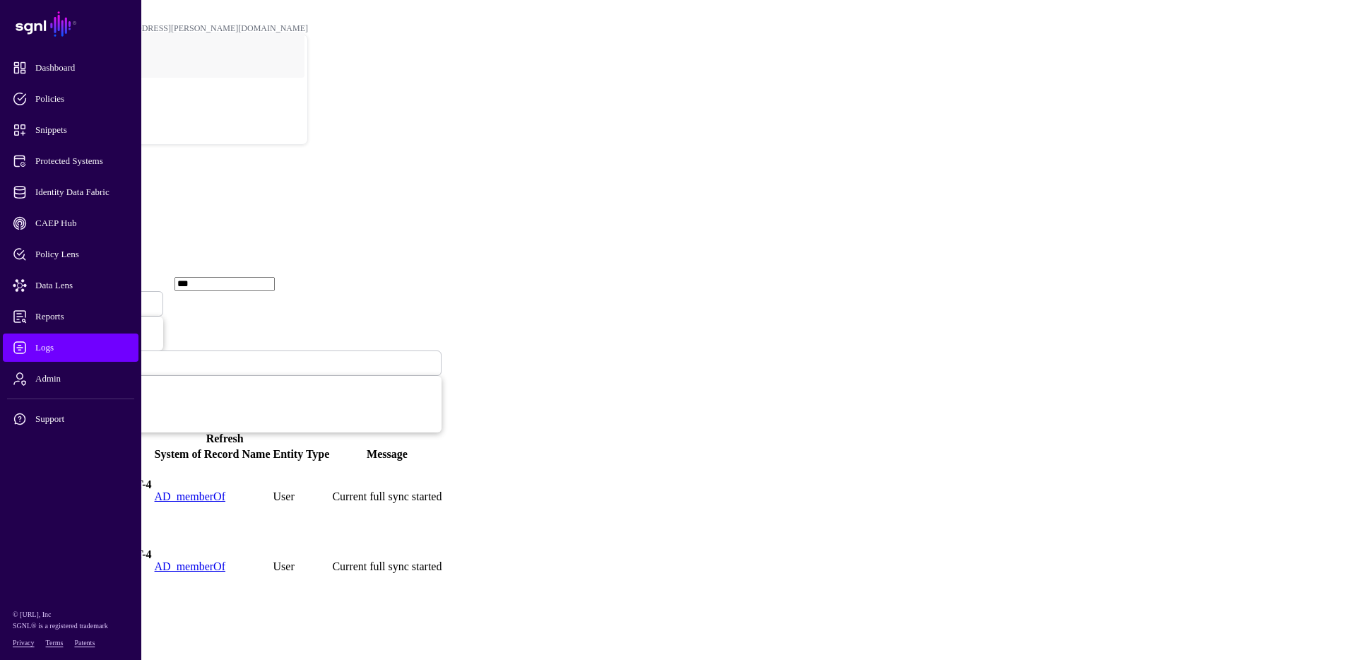
drag, startPoint x: 239, startPoint y: 150, endPoint x: 150, endPoint y: 147, distance: 89.1
click at [150, 276] on th "*** Ingestion Started Ingestion Started Ingestion Completed Ingestion Failed La…" at bounding box center [224, 361] width 435 height 170
